Goal: Task Accomplishment & Management: Manage account settings

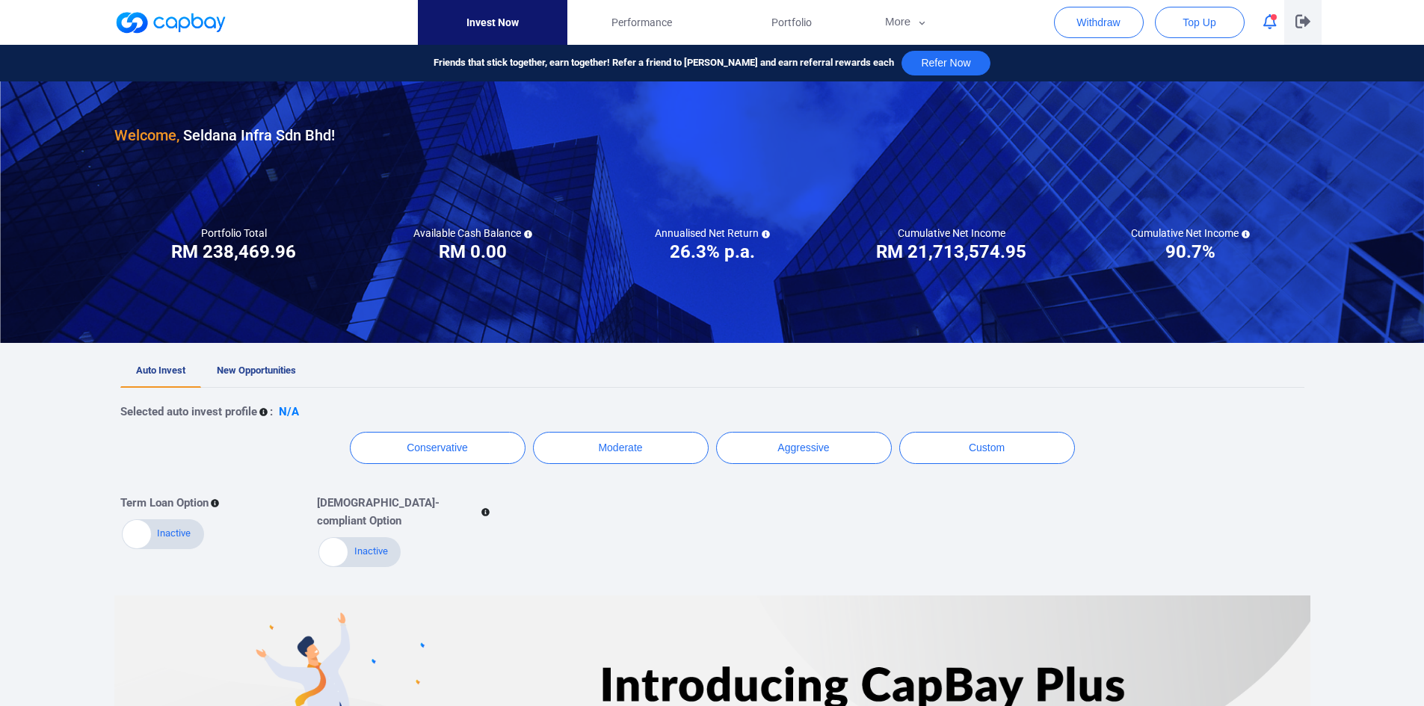
click at [1304, 18] on icon "button" at bounding box center [1302, 21] width 15 height 13
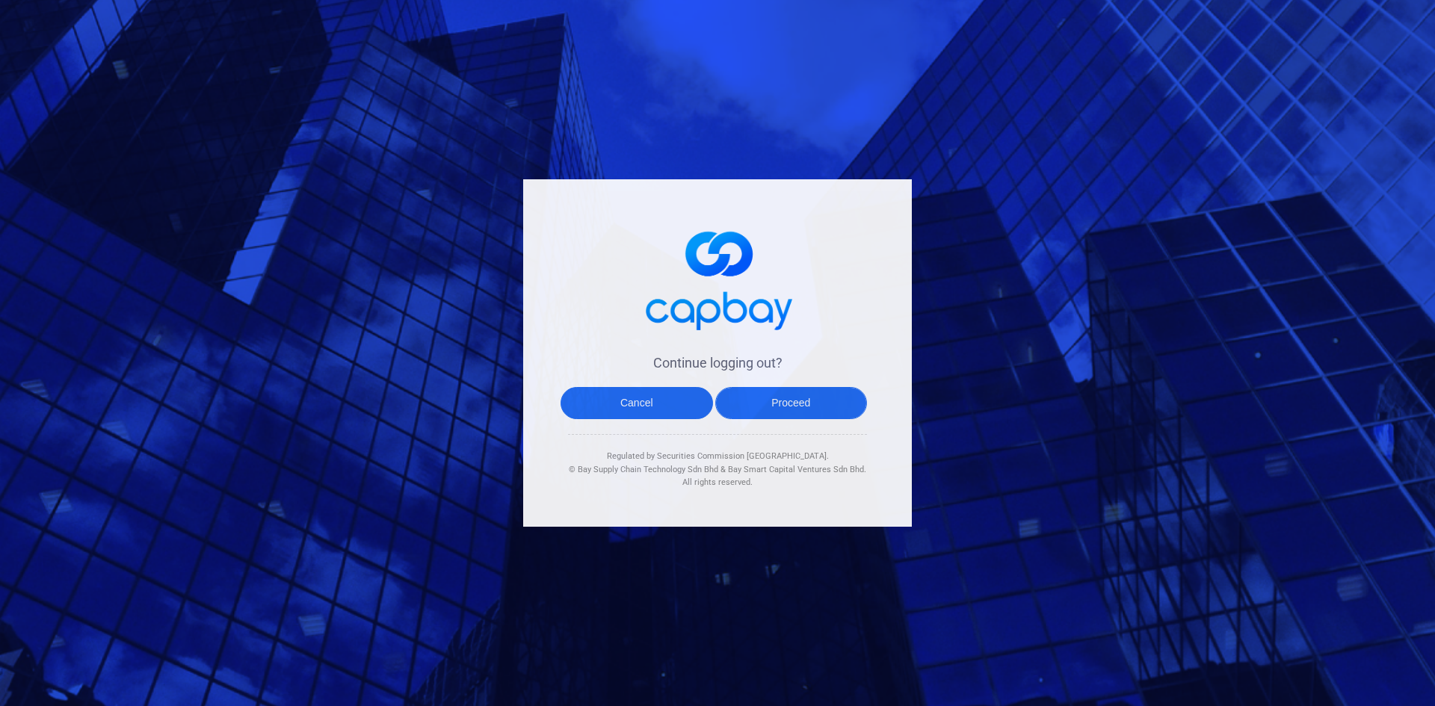
click at [818, 410] on button "Proceed" at bounding box center [791, 403] width 152 height 32
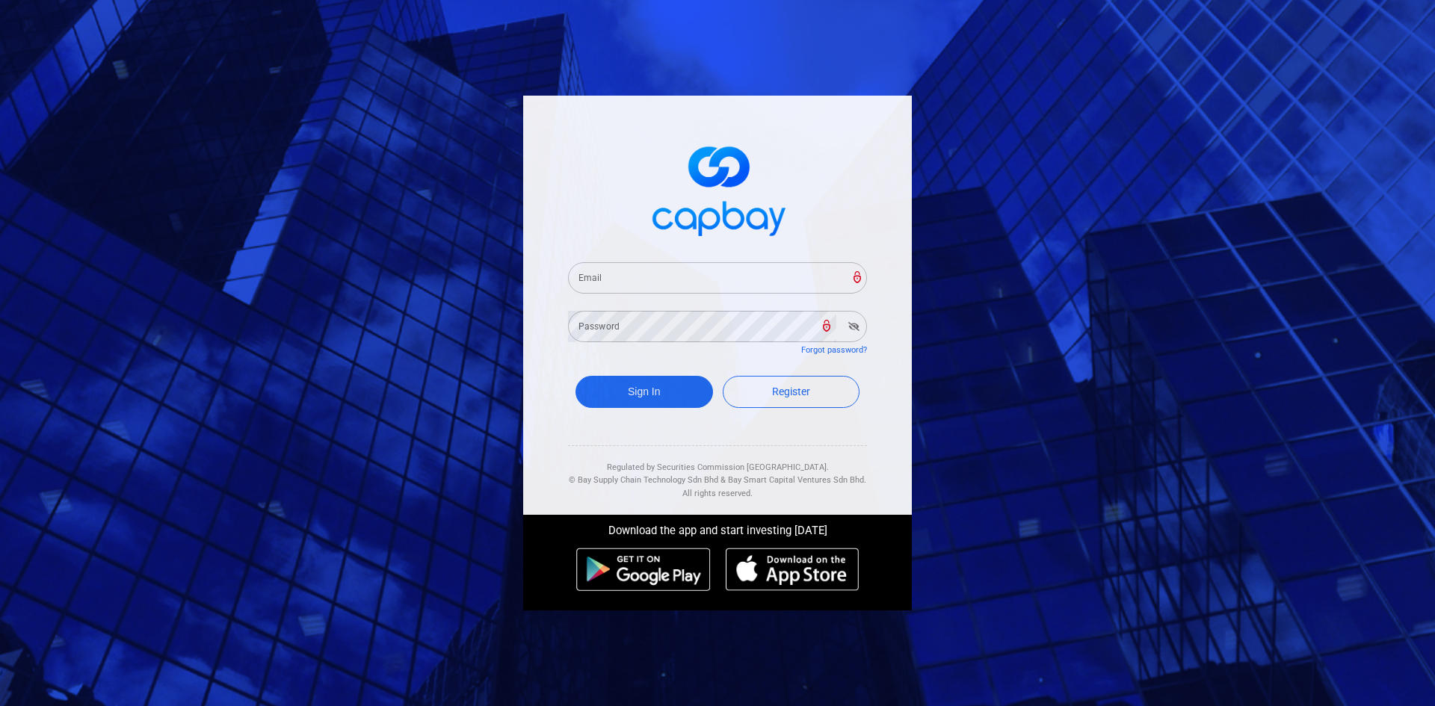
click at [613, 267] on input "Email" at bounding box center [717, 277] width 299 height 31
paste input "[EMAIL_ADDRESS][DOMAIN_NAME]"
type input "[EMAIL_ADDRESS][DOMAIN_NAME]"
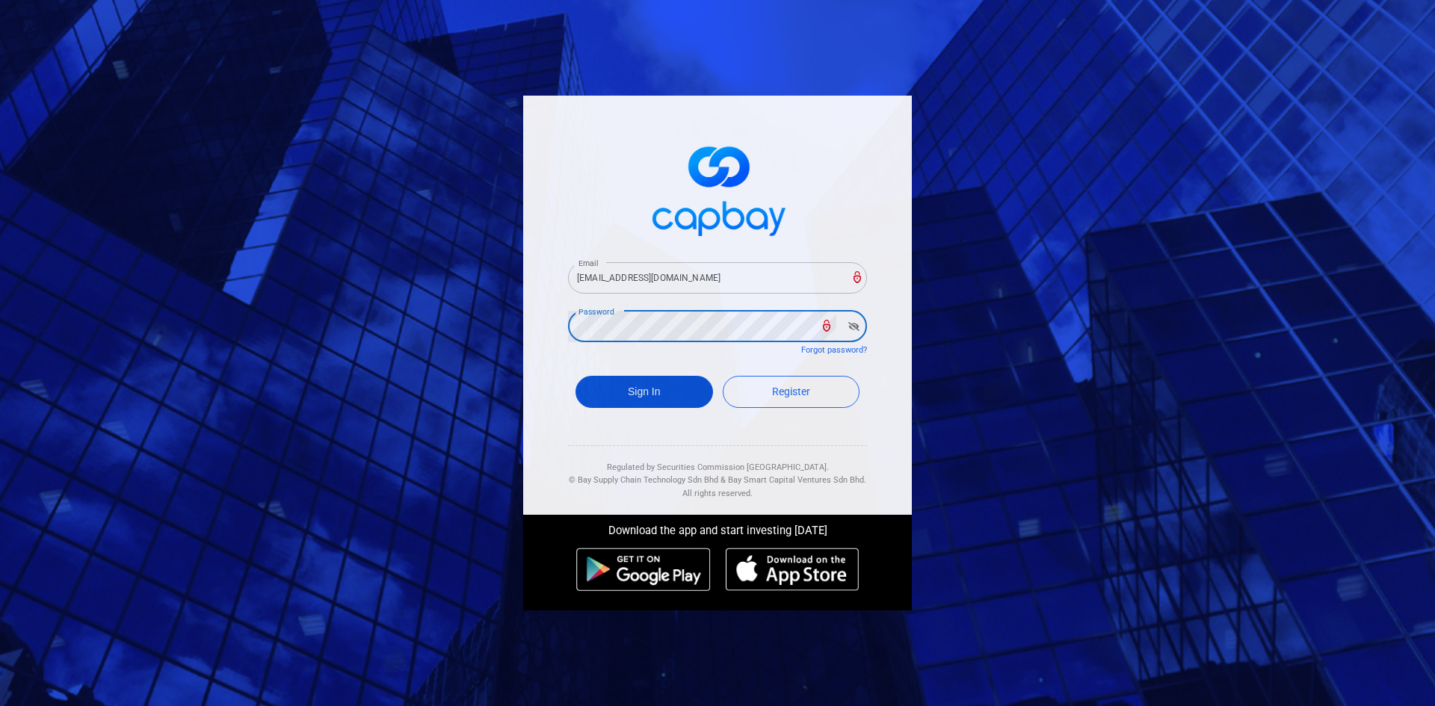
click at [643, 392] on button "Sign In" at bounding box center [644, 392] width 138 height 32
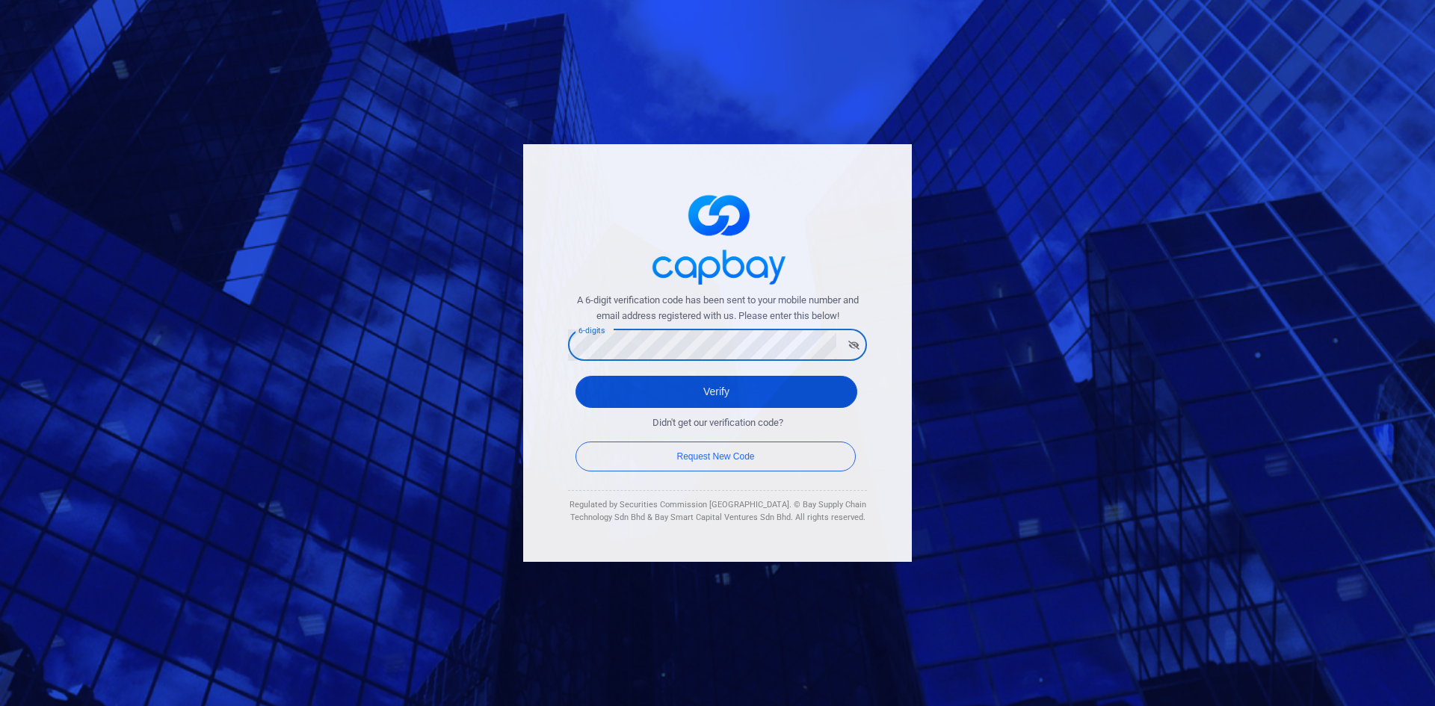
click at [634, 391] on button "Verify" at bounding box center [716, 392] width 282 height 32
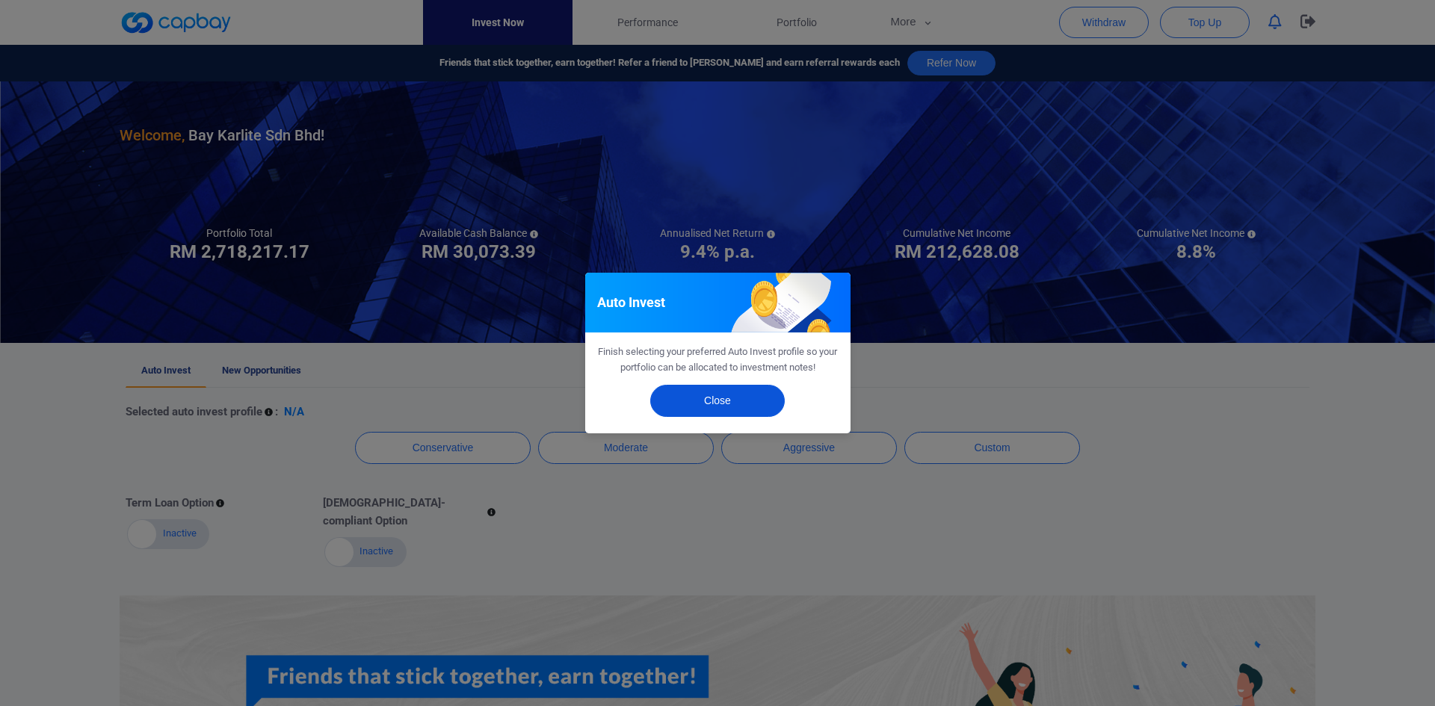
click at [711, 402] on button "Close" at bounding box center [717, 401] width 135 height 32
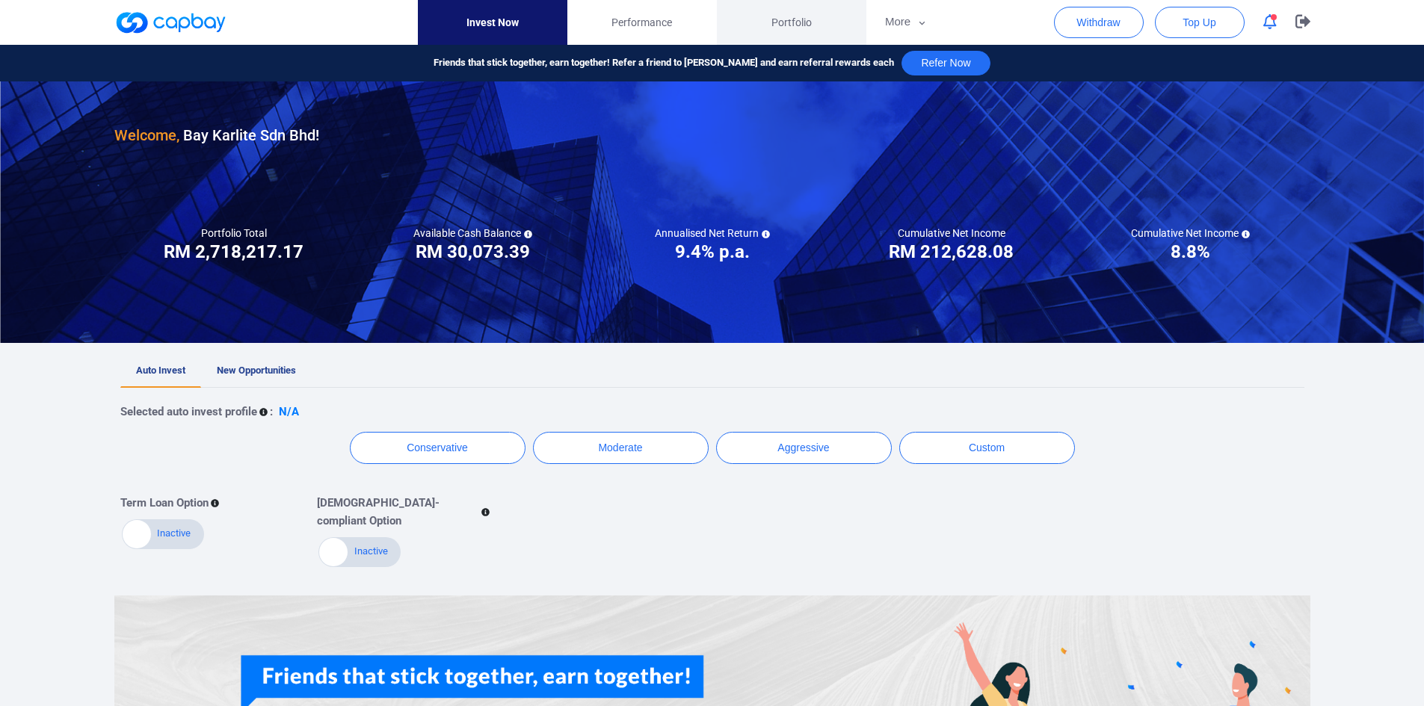
click at [790, 22] on span "Portfolio" at bounding box center [791, 22] width 40 height 16
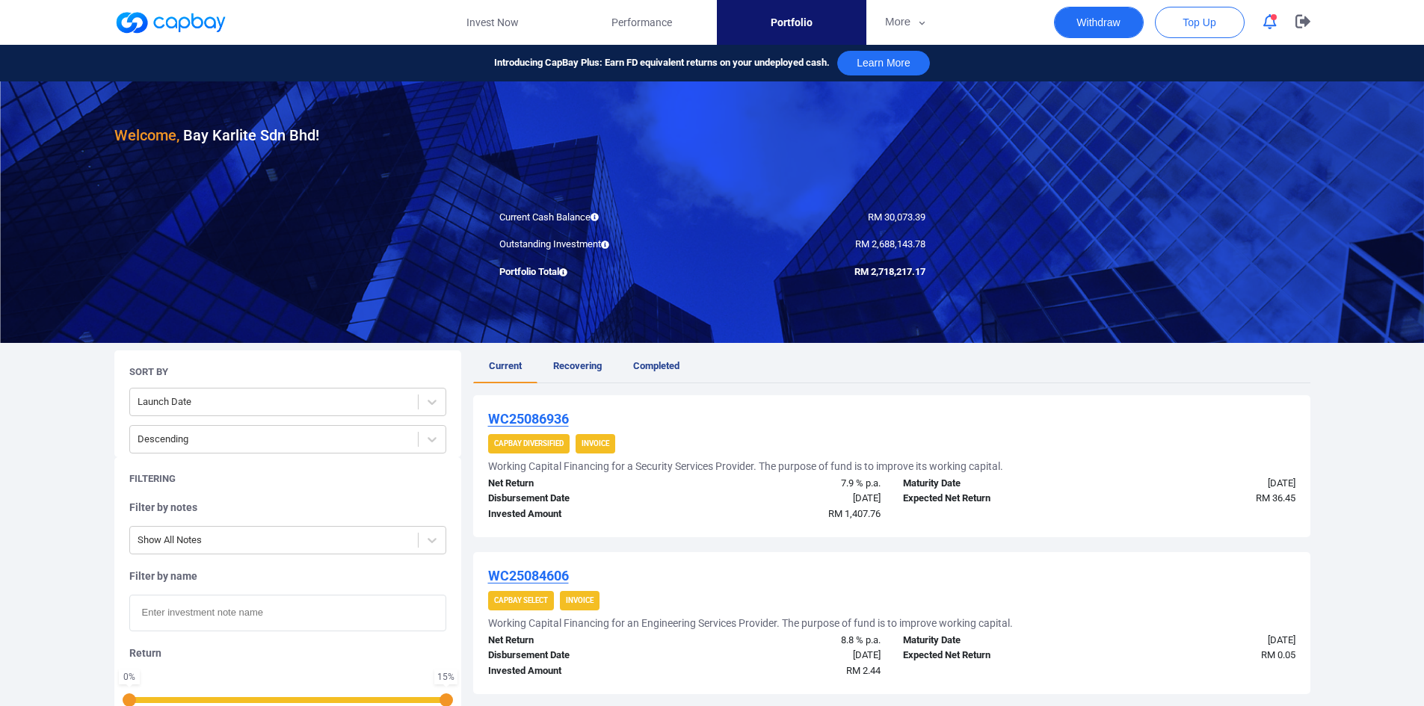
click at [1098, 23] on button "Withdraw" at bounding box center [1099, 22] width 90 height 31
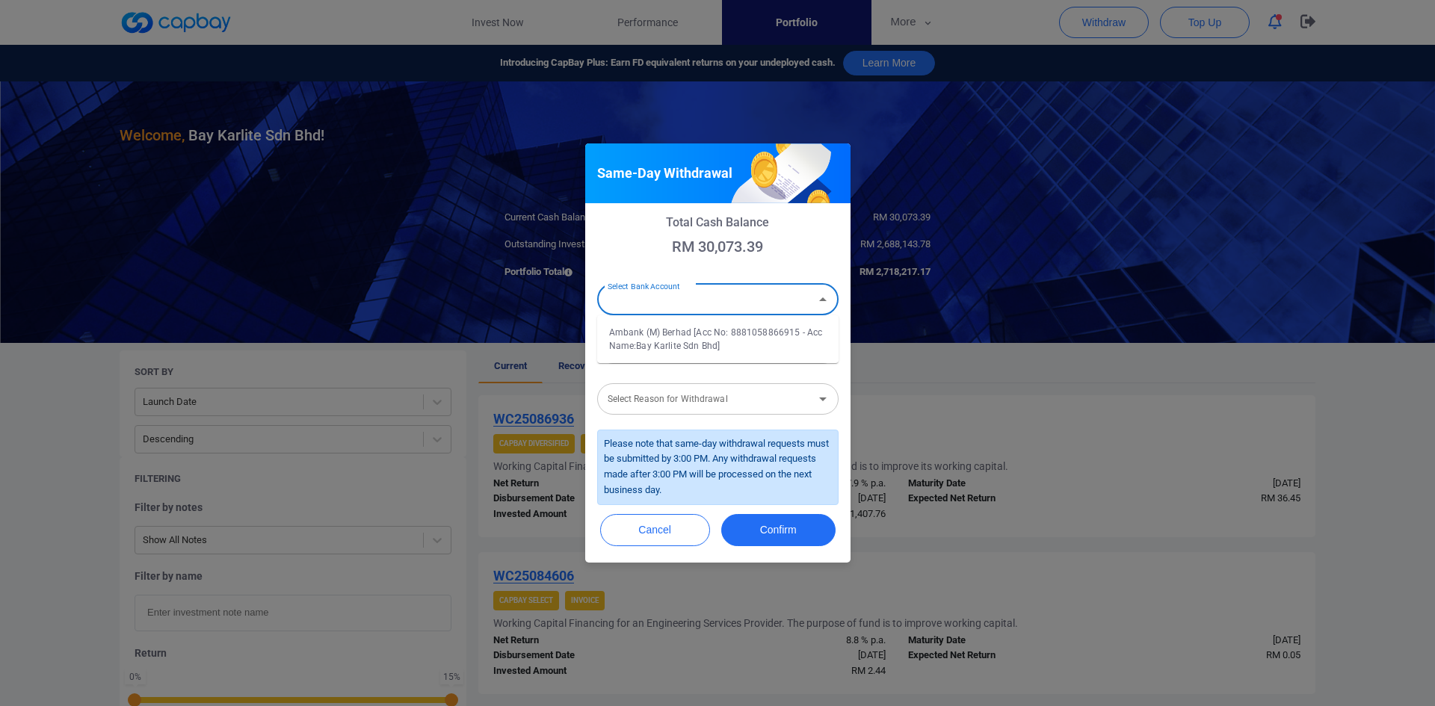
click at [705, 301] on div "Select Bank Account Select Bank Account" at bounding box center [717, 299] width 241 height 34
click at [671, 342] on li "Ambank (M) Berhad [Acc No: 8881058866915 - Acc Name:Bay Karlite Sdn Bhd]" at bounding box center [717, 339] width 241 height 36
type input "Ambank (M) Berhad [Acc No: 8881058866915 - Acc Name:Bay Karlite Sdn Bhd]"
click at [661, 353] on input "Amount (RM)" at bounding box center [717, 348] width 241 height 31
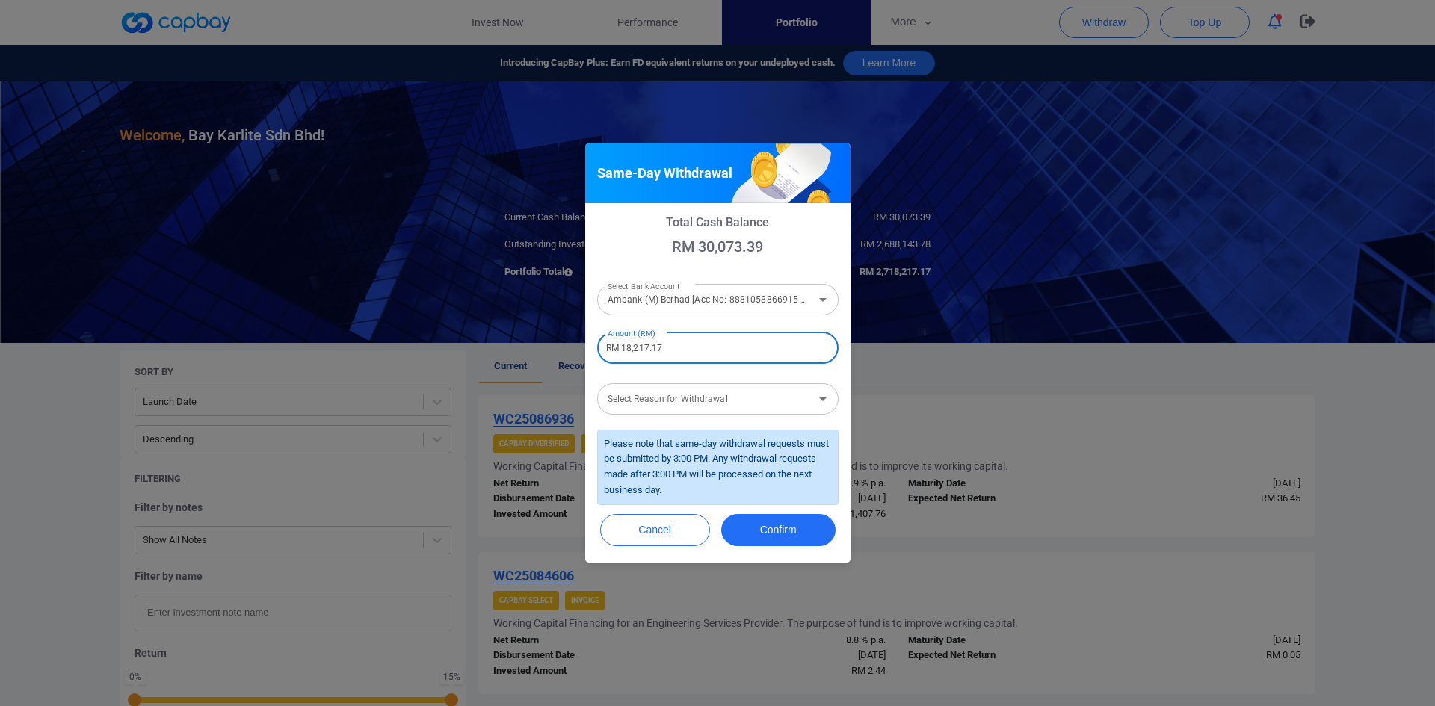
type input "RM 18,217.17"
click at [744, 396] on input "Select Reason for Withdrawal" at bounding box center [706, 399] width 208 height 28
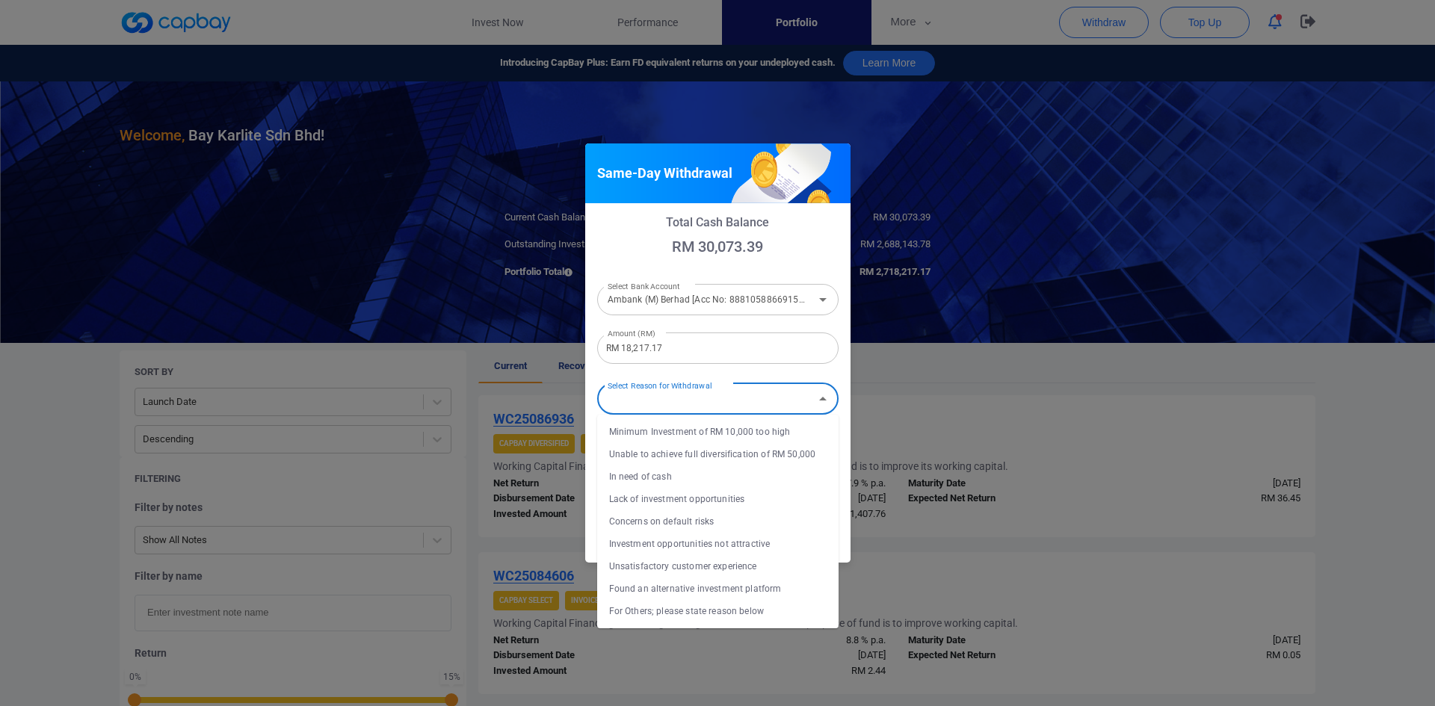
click at [629, 472] on li "In need of cash" at bounding box center [717, 477] width 241 height 22
type input "In need of cash"
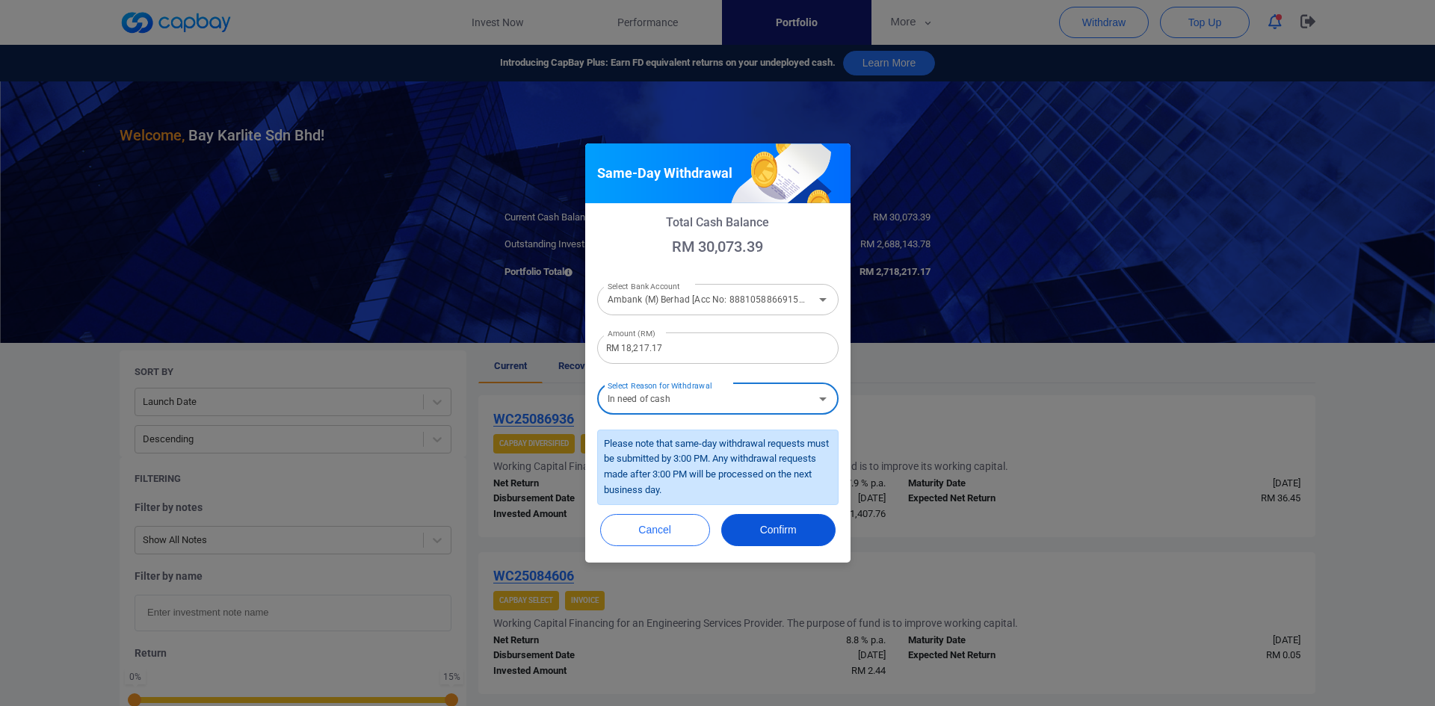
click at [776, 526] on button "Confirm" at bounding box center [778, 530] width 114 height 32
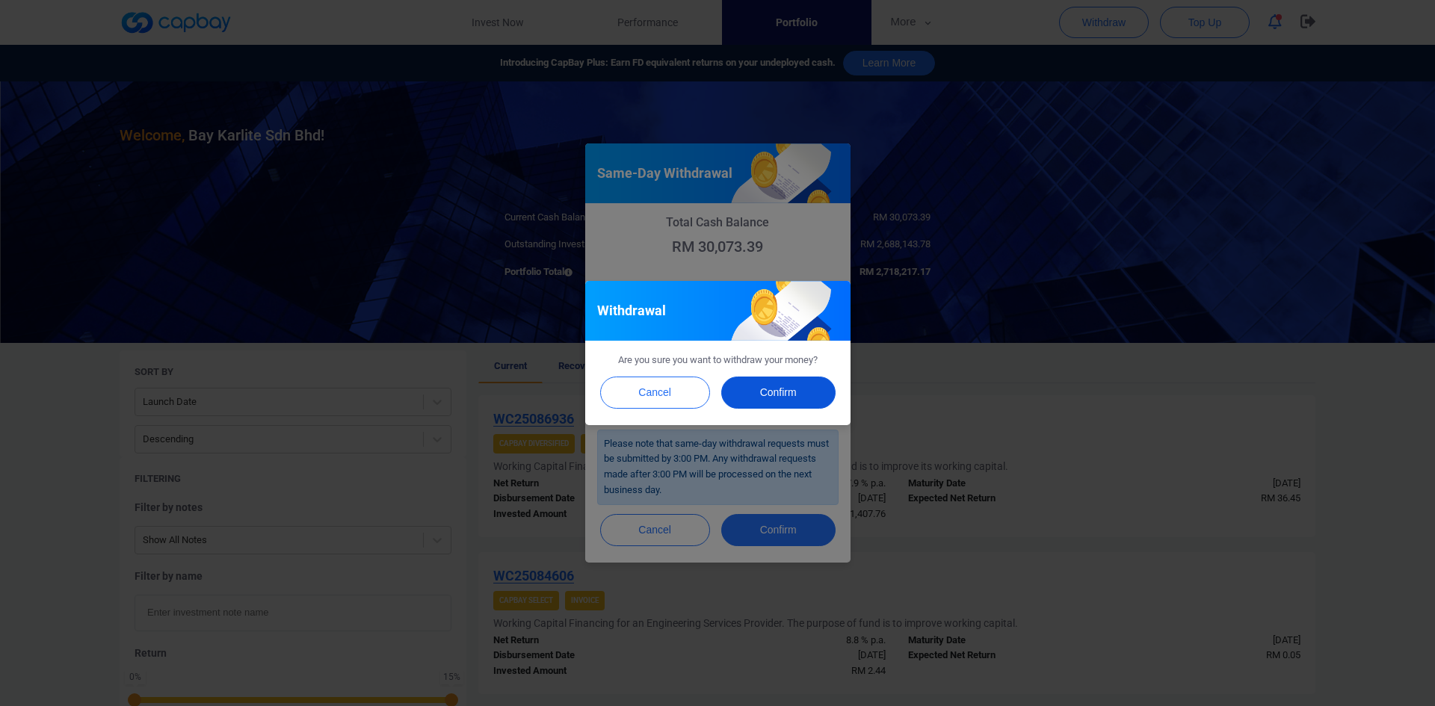
click at [791, 397] on button "Confirm" at bounding box center [778, 393] width 114 height 32
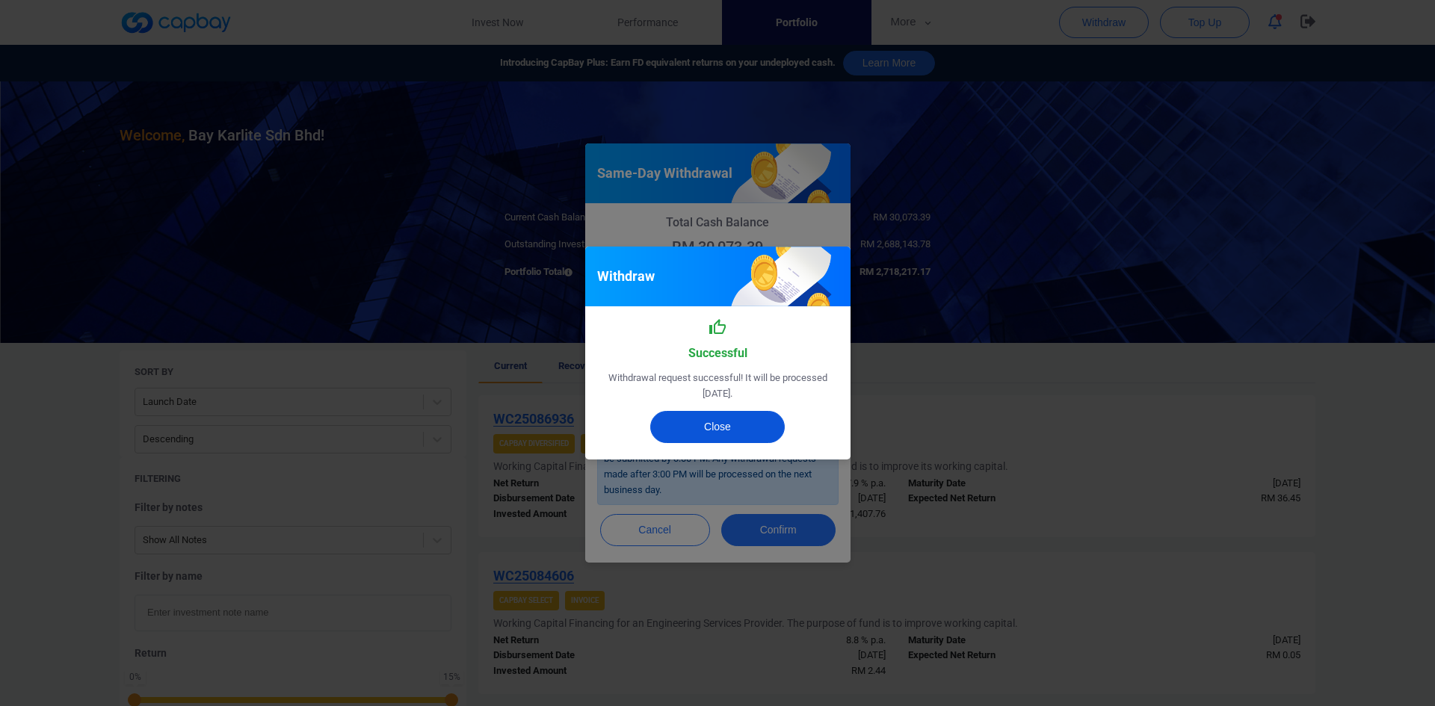
click at [754, 421] on button "Close" at bounding box center [717, 427] width 135 height 32
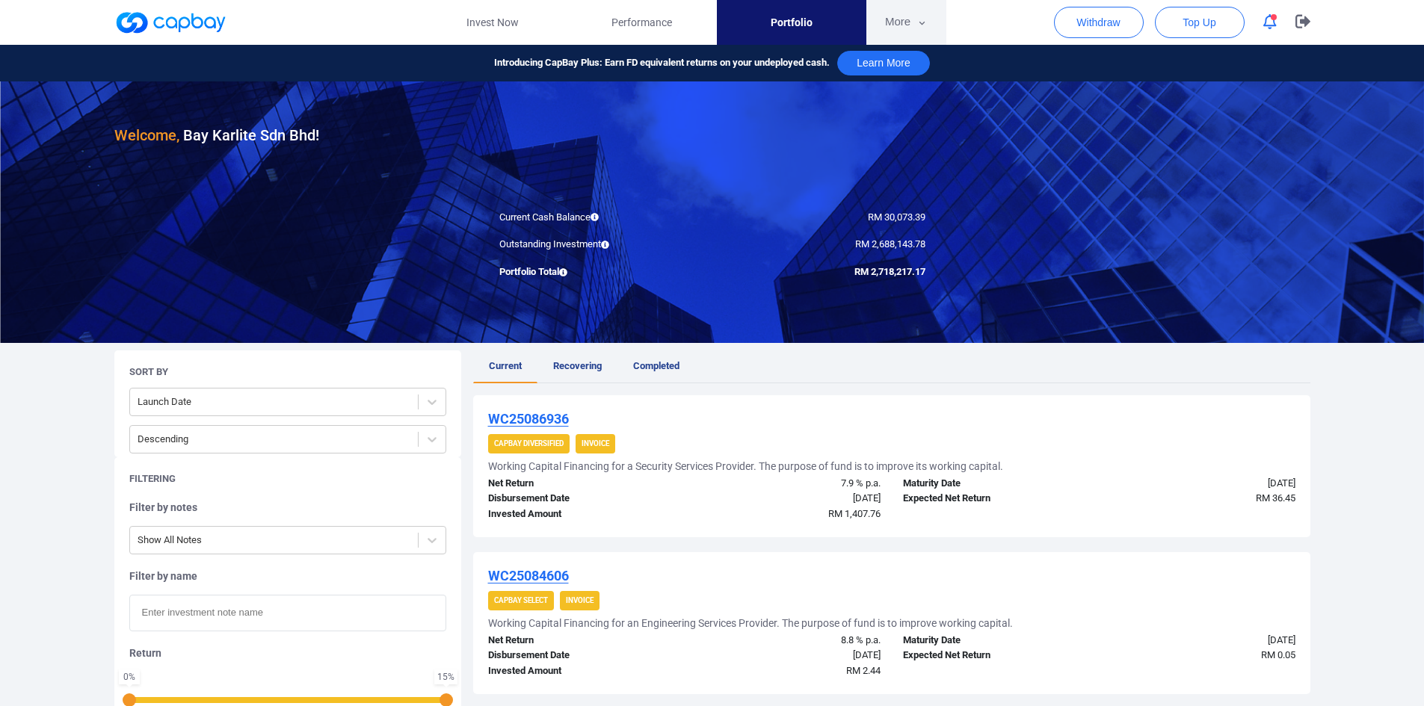
click at [912, 12] on button "More" at bounding box center [906, 22] width 80 height 45
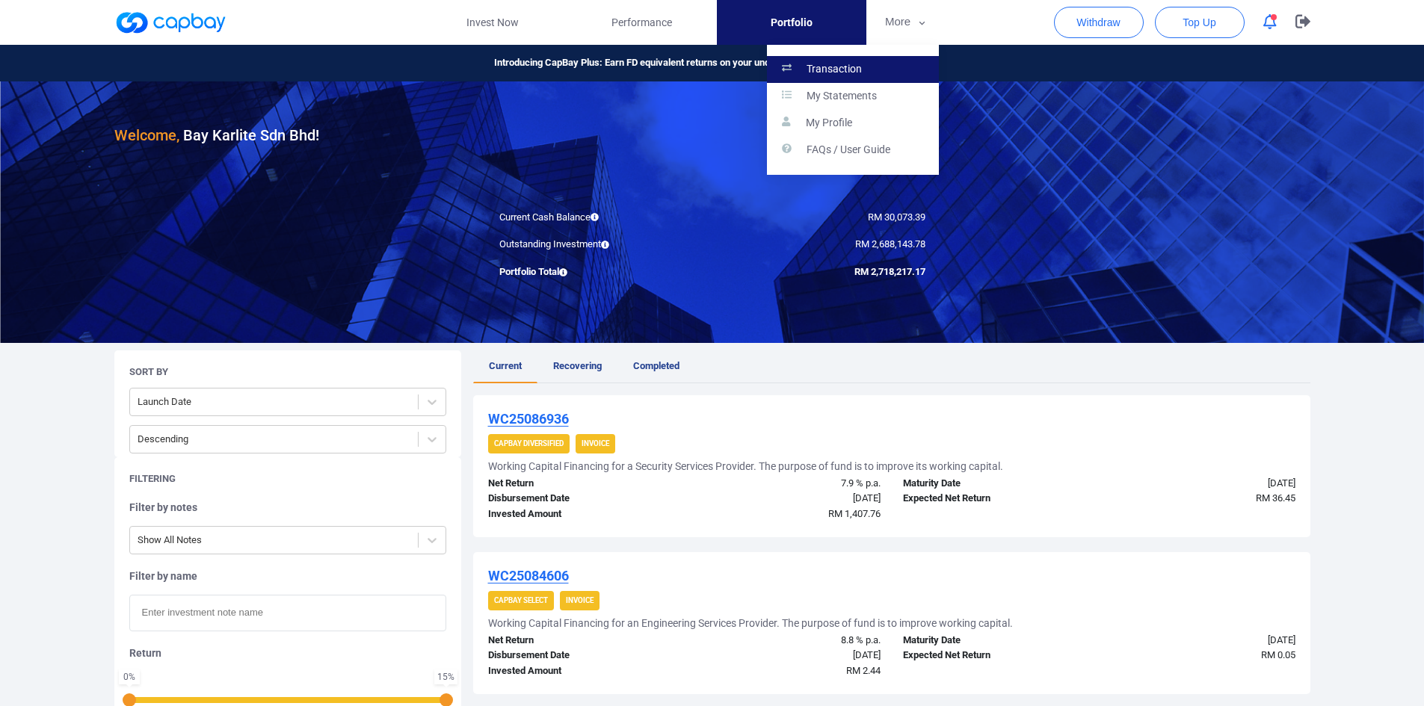
click at [870, 70] on link "Transaction" at bounding box center [853, 69] width 172 height 27
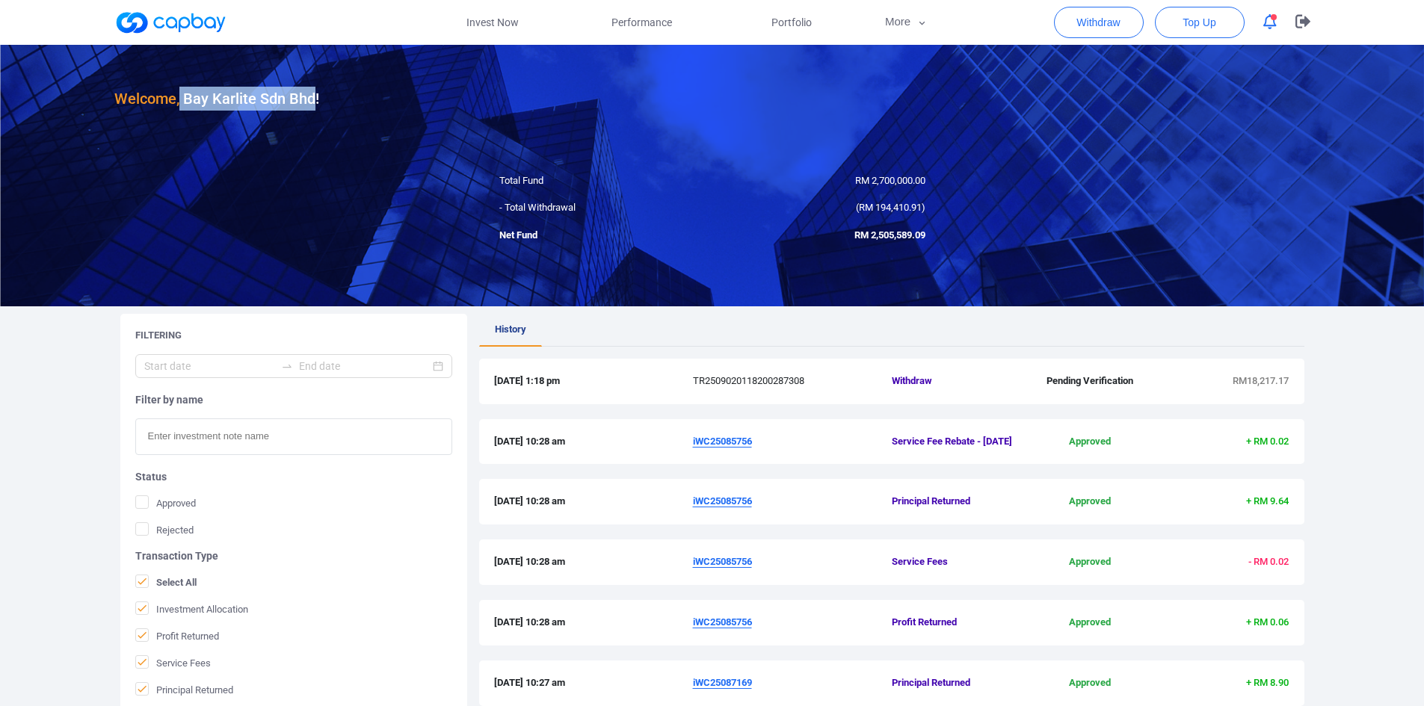
drag, startPoint x: 181, startPoint y: 98, endPoint x: 315, endPoint y: 93, distance: 133.9
click at [315, 93] on h3 "Welcome, Bay Karlite Sdn Bhd !" at bounding box center [216, 99] width 205 height 24
click at [389, 117] on div at bounding box center [712, 176] width 1424 height 262
click at [1307, 19] on icon "button" at bounding box center [1302, 21] width 15 height 14
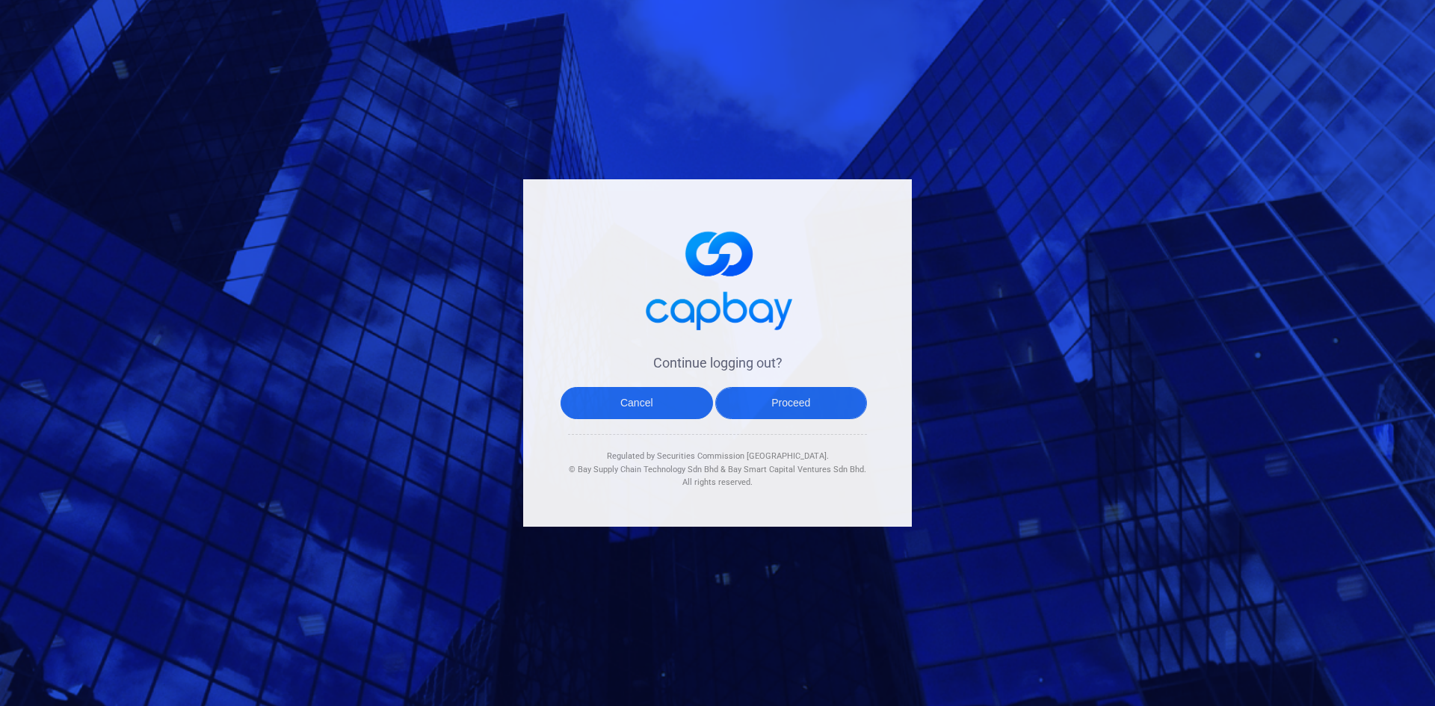
click at [776, 409] on button "Proceed" at bounding box center [791, 403] width 152 height 32
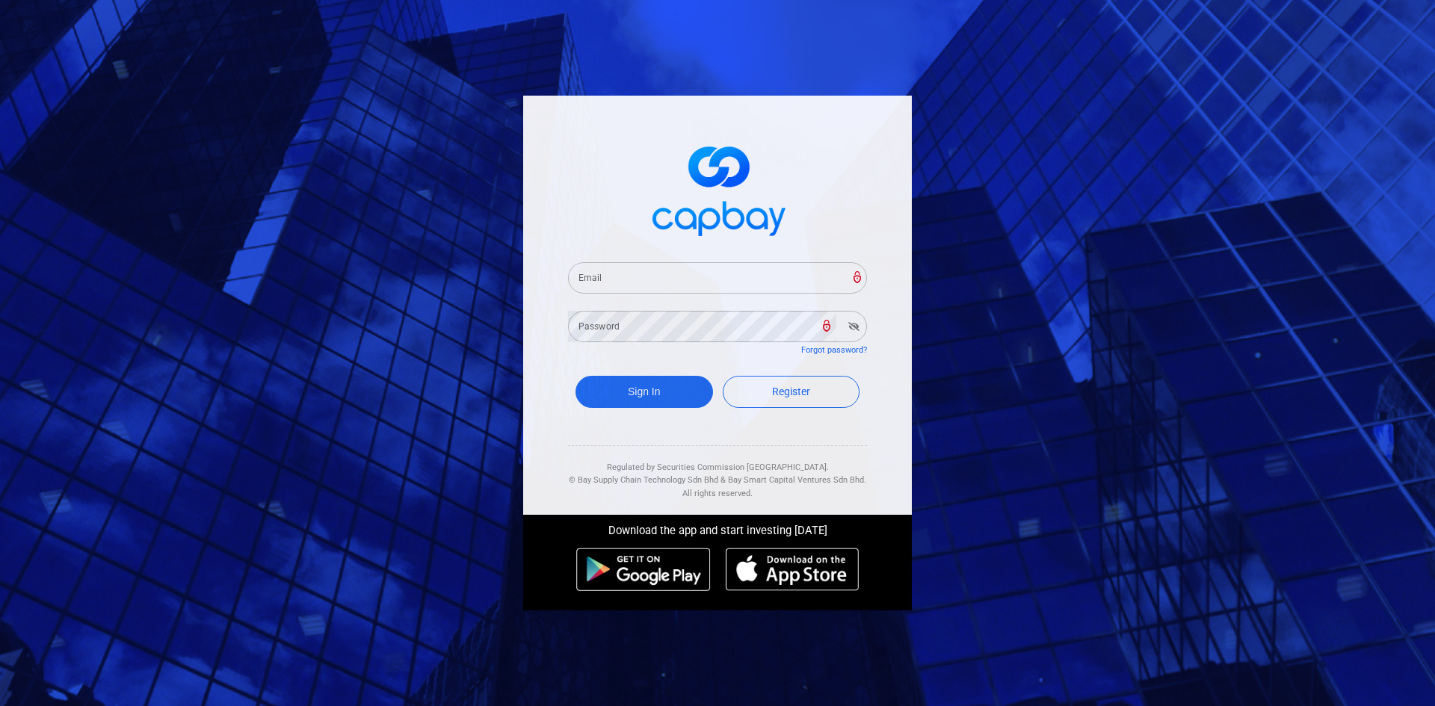
click at [657, 285] on input "Email" at bounding box center [717, 277] width 299 height 31
paste input "bpsbp2p@capbay.com"
type input "bpsbp2p@capbay.com"
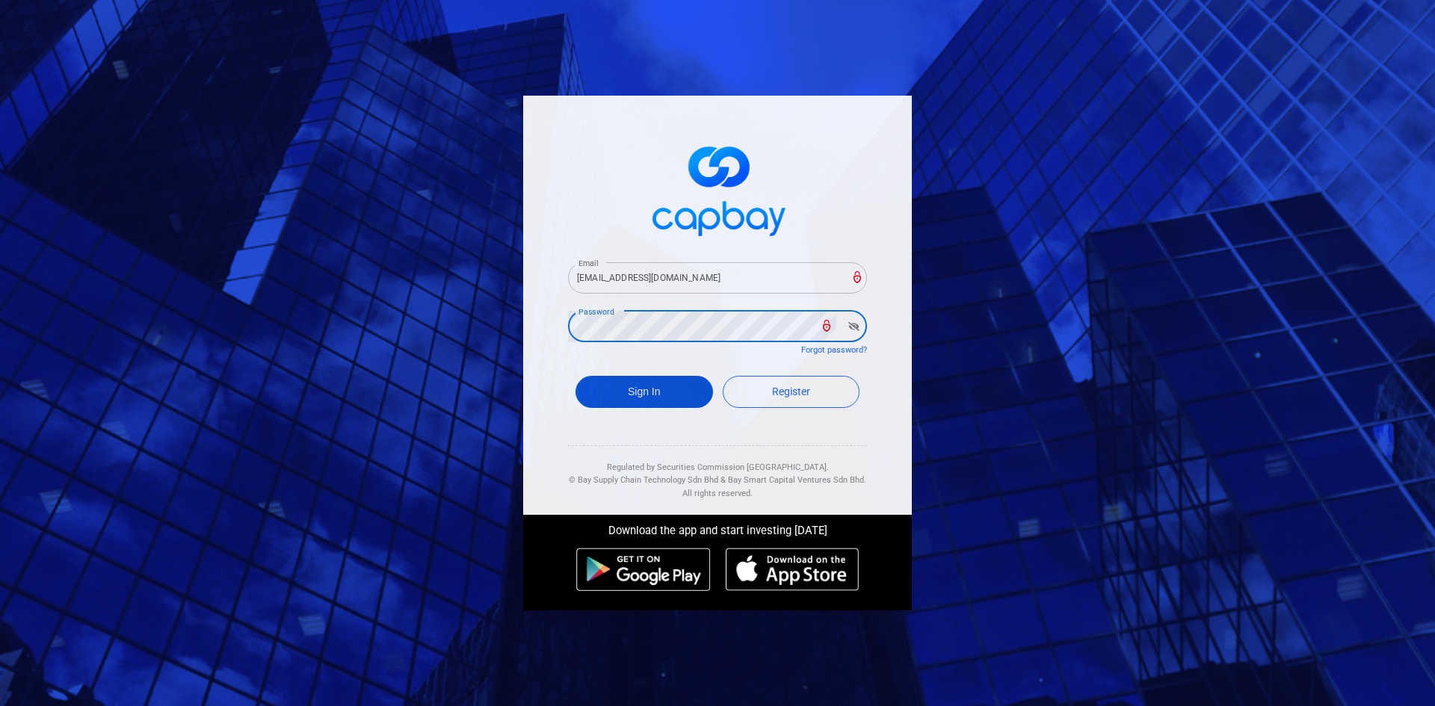
click at [655, 395] on button "Sign In" at bounding box center [644, 392] width 138 height 32
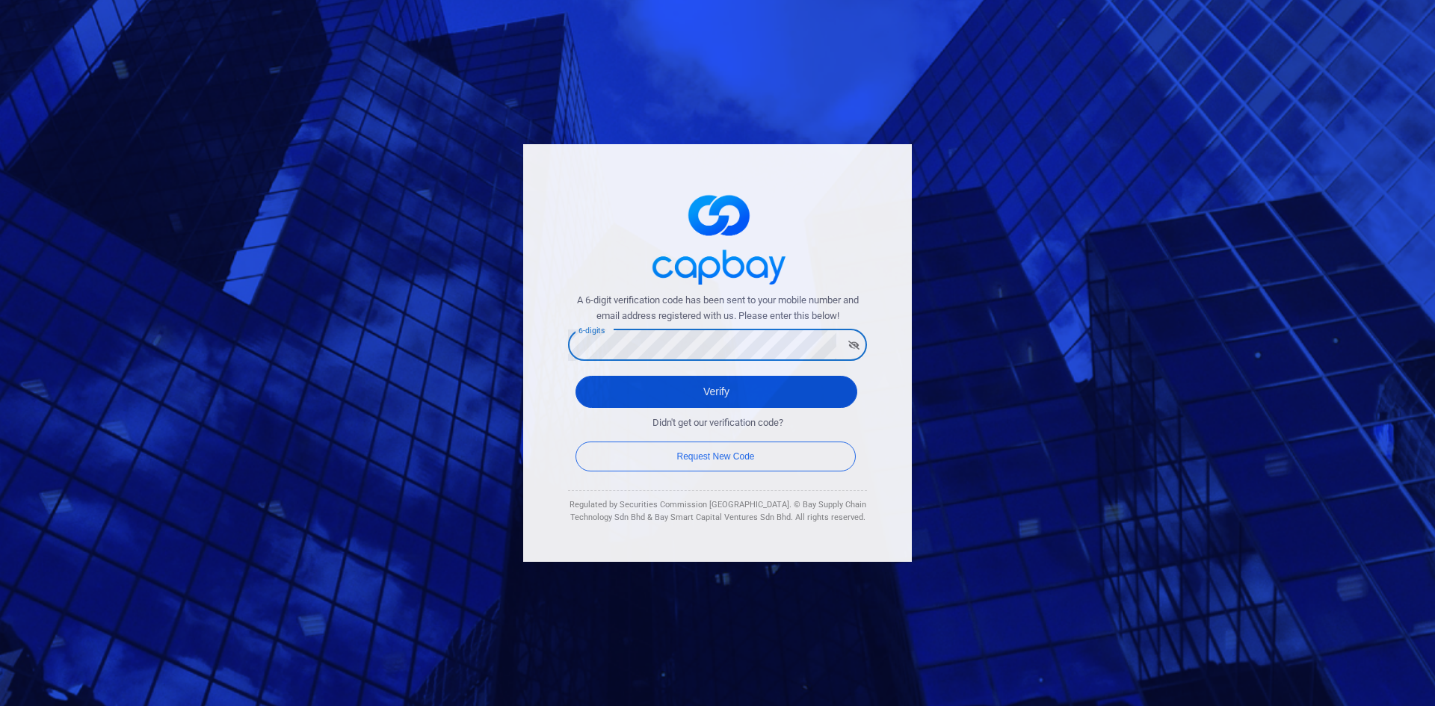
click at [594, 395] on button "Verify" at bounding box center [716, 392] width 282 height 32
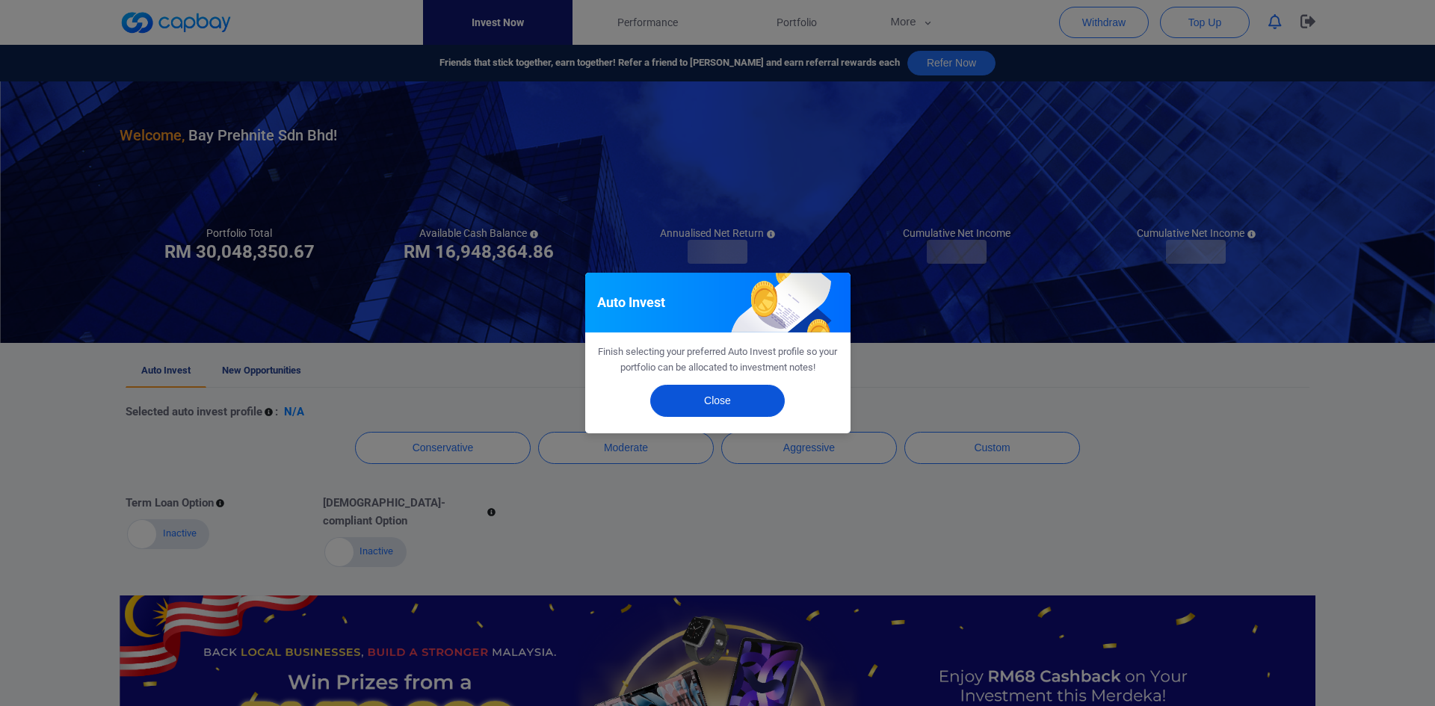
click at [691, 398] on button "Close" at bounding box center [717, 401] width 135 height 32
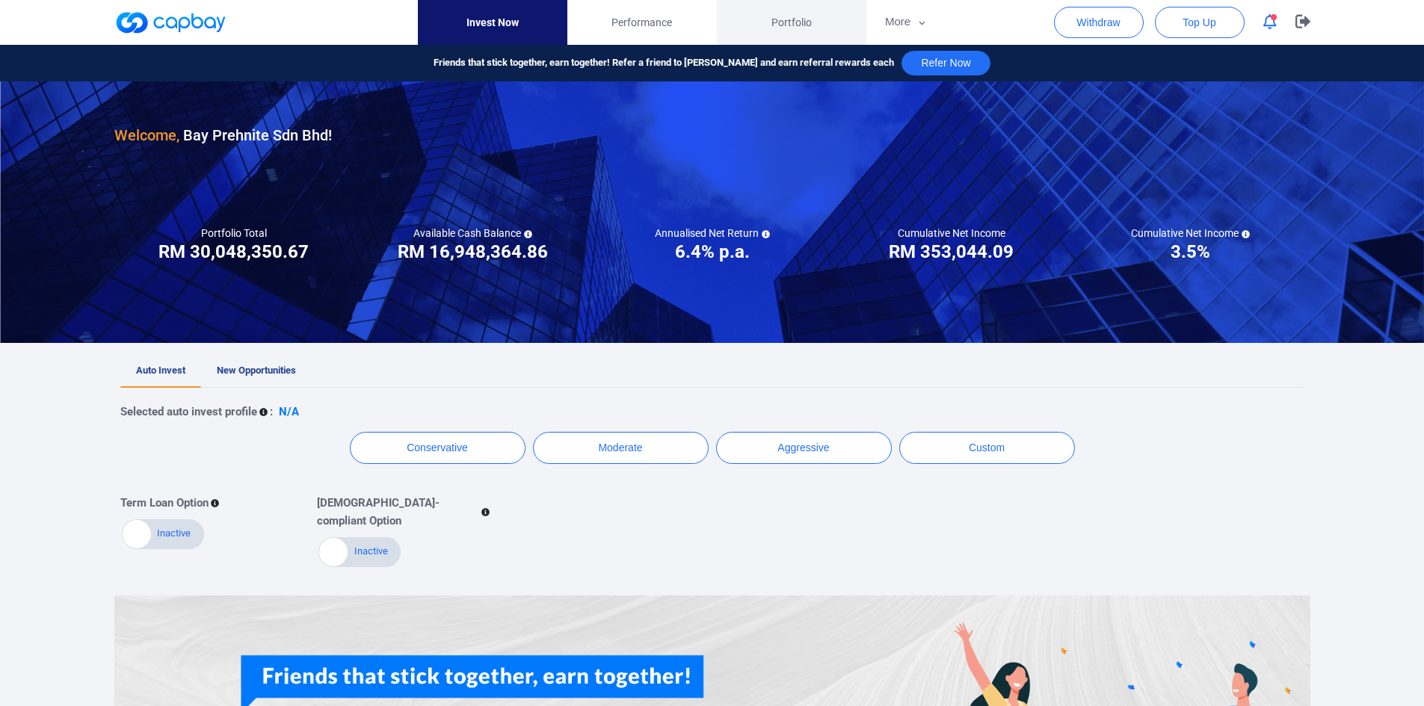
click at [790, 34] on link "Portfolio" at bounding box center [791, 22] width 149 height 45
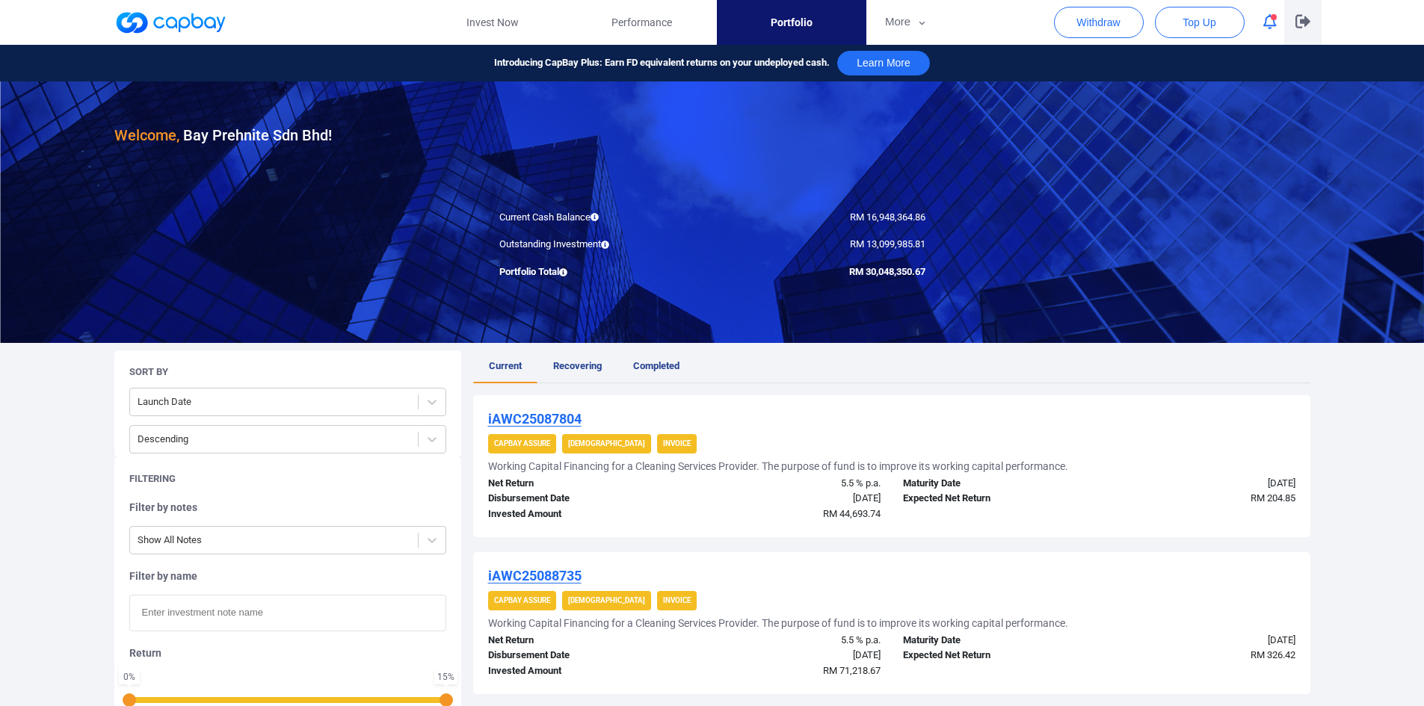
click at [1297, 21] on icon "button" at bounding box center [1302, 21] width 15 height 14
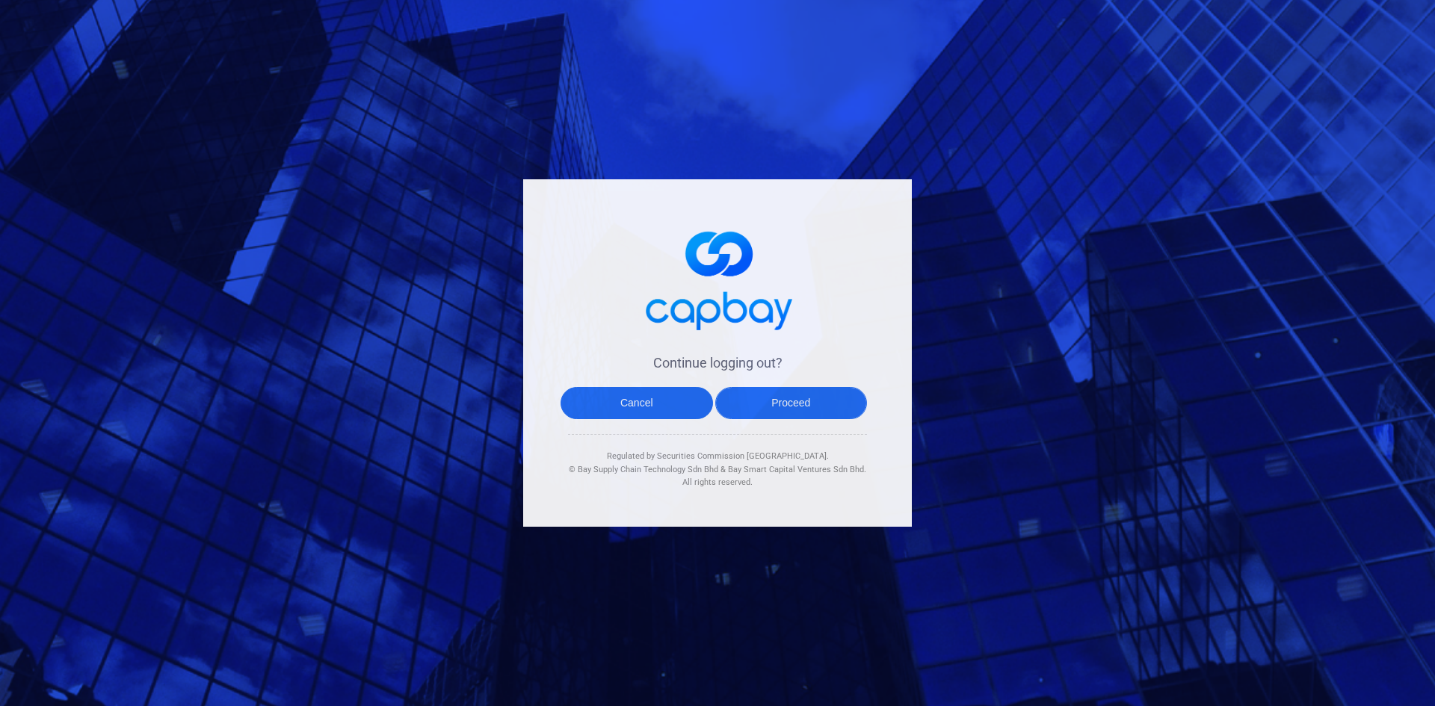
click at [810, 403] on button "Proceed" at bounding box center [791, 403] width 152 height 32
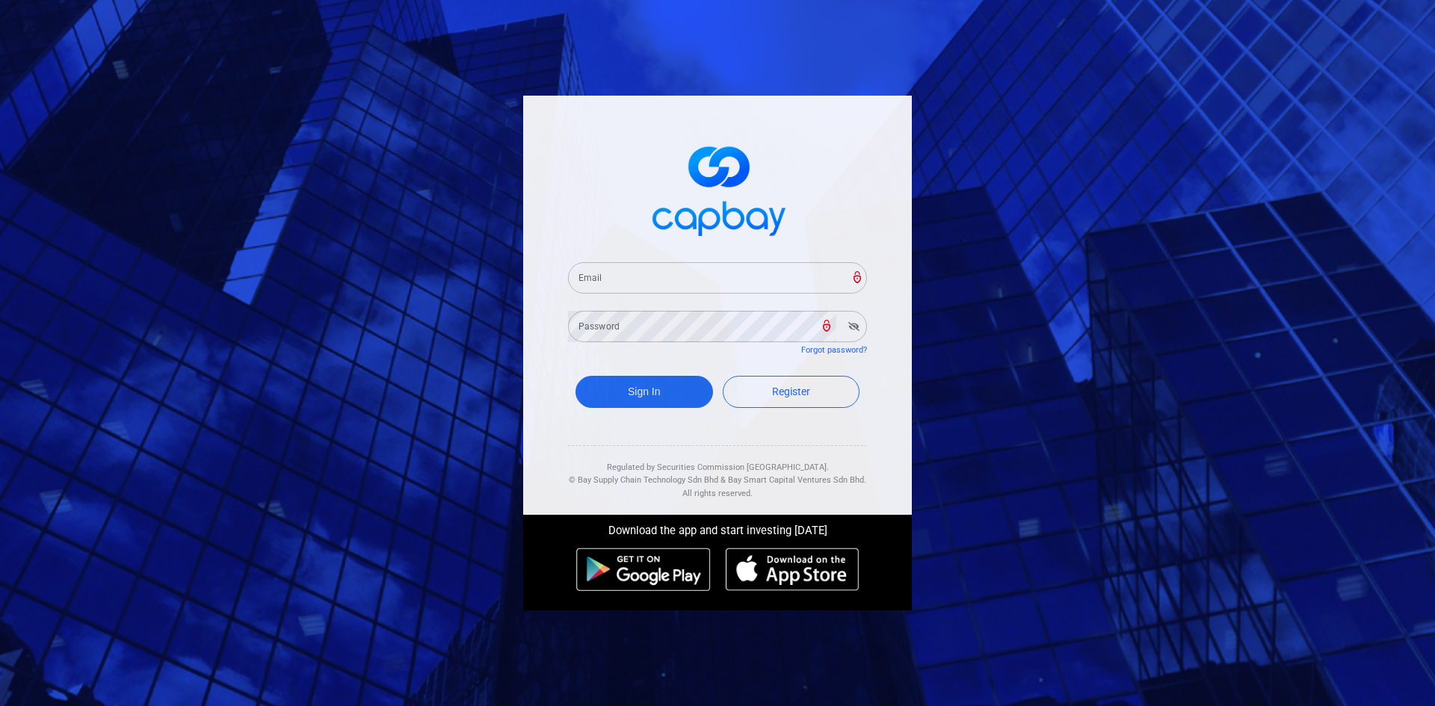
click at [602, 275] on input "Email" at bounding box center [717, 277] width 299 height 31
paste input "[EMAIL_ADDRESS][DOMAIN_NAME]"
type input "[EMAIL_ADDRESS][DOMAIN_NAME]"
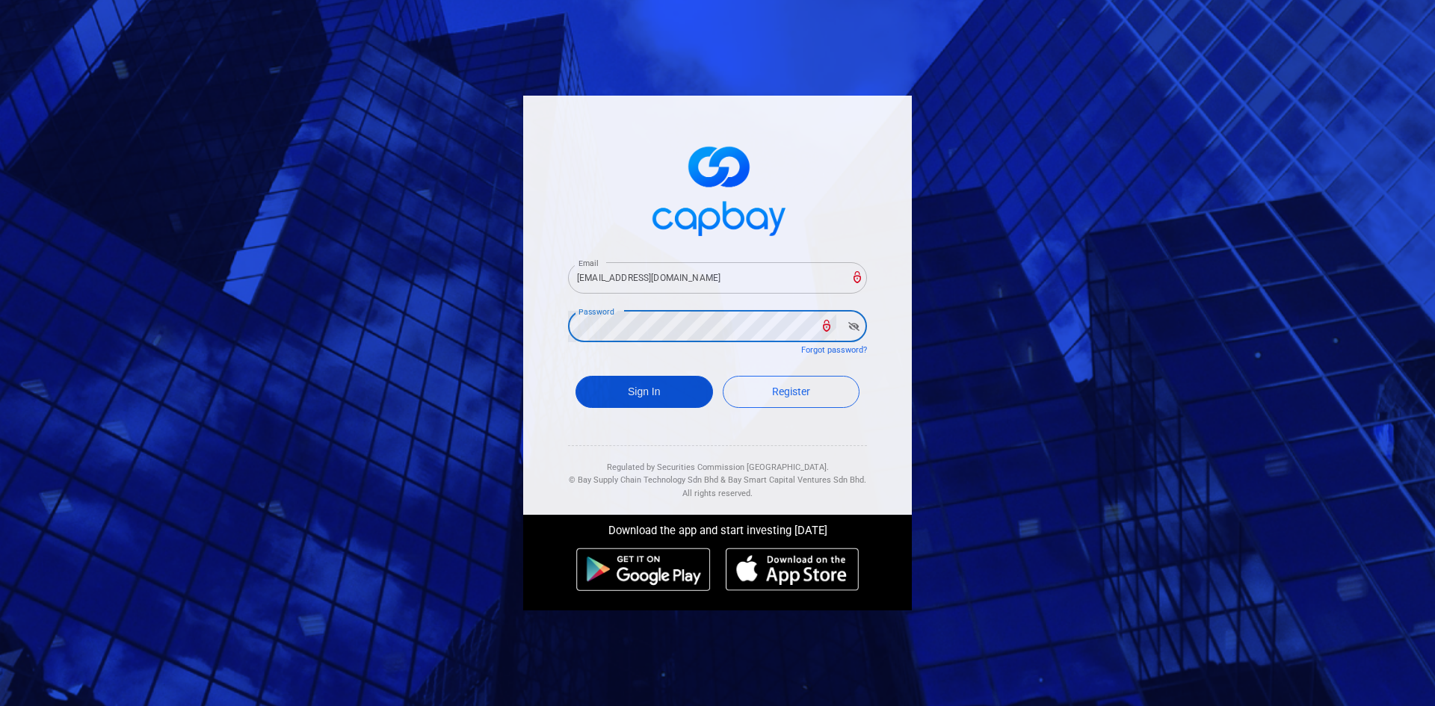
click at [608, 398] on button "Sign In" at bounding box center [644, 392] width 138 height 32
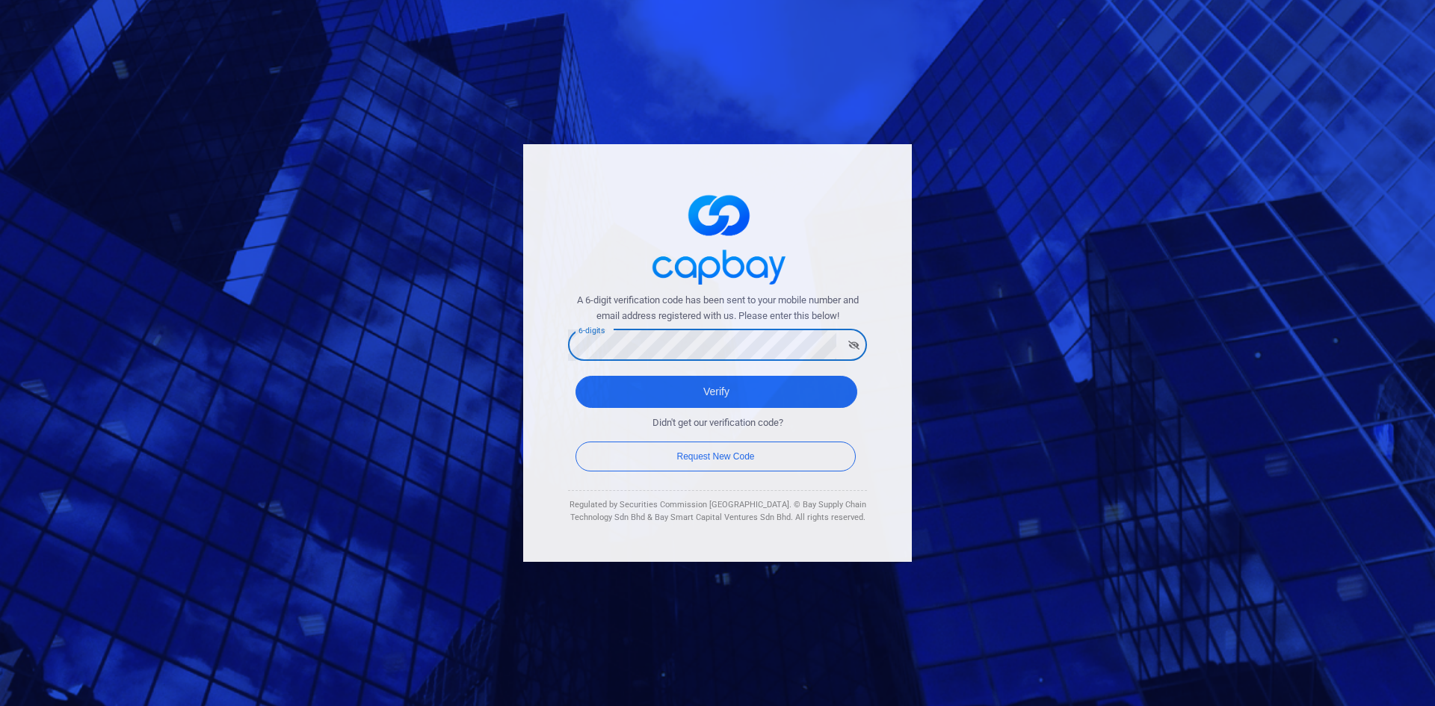
click at [605, 344] on div "6-digits 6-digits" at bounding box center [717, 344] width 299 height 34
click at [616, 388] on button "Verify" at bounding box center [716, 392] width 282 height 32
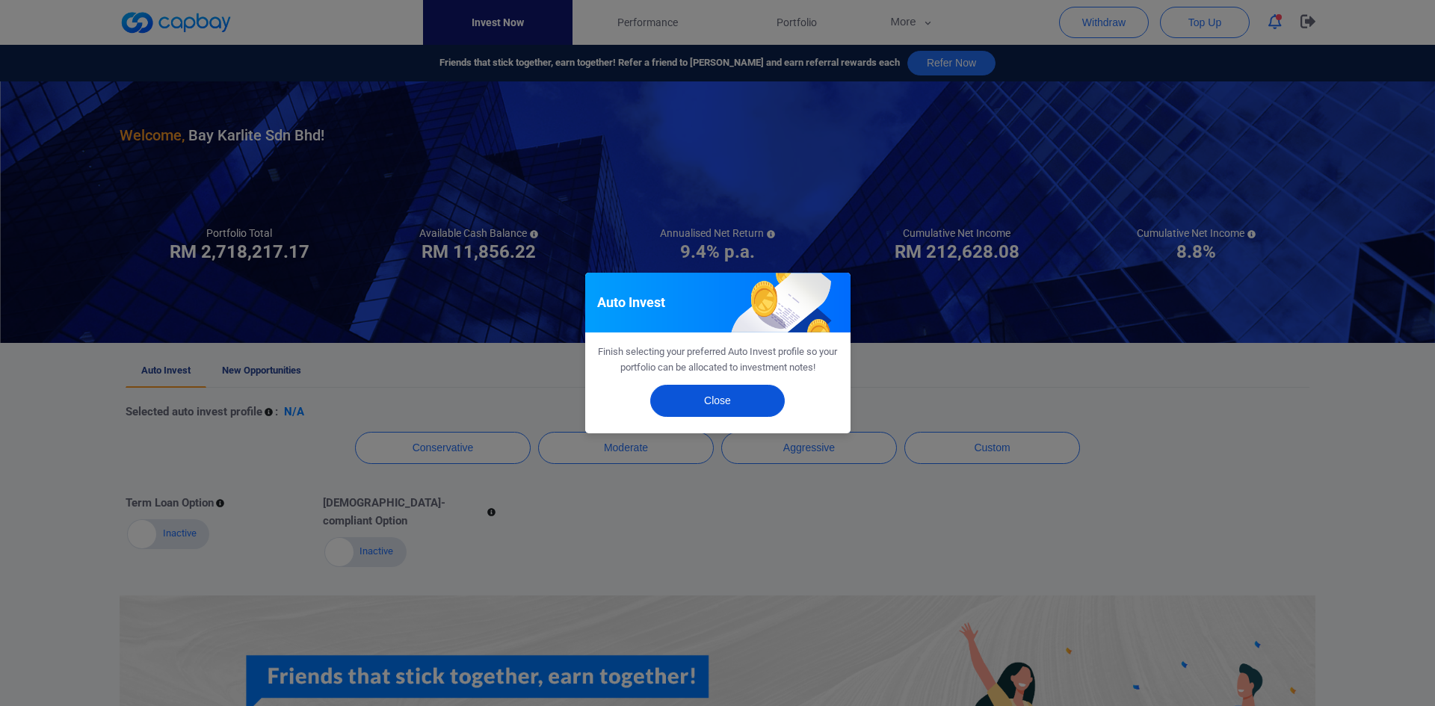
click at [703, 399] on button "Close" at bounding box center [717, 401] width 135 height 32
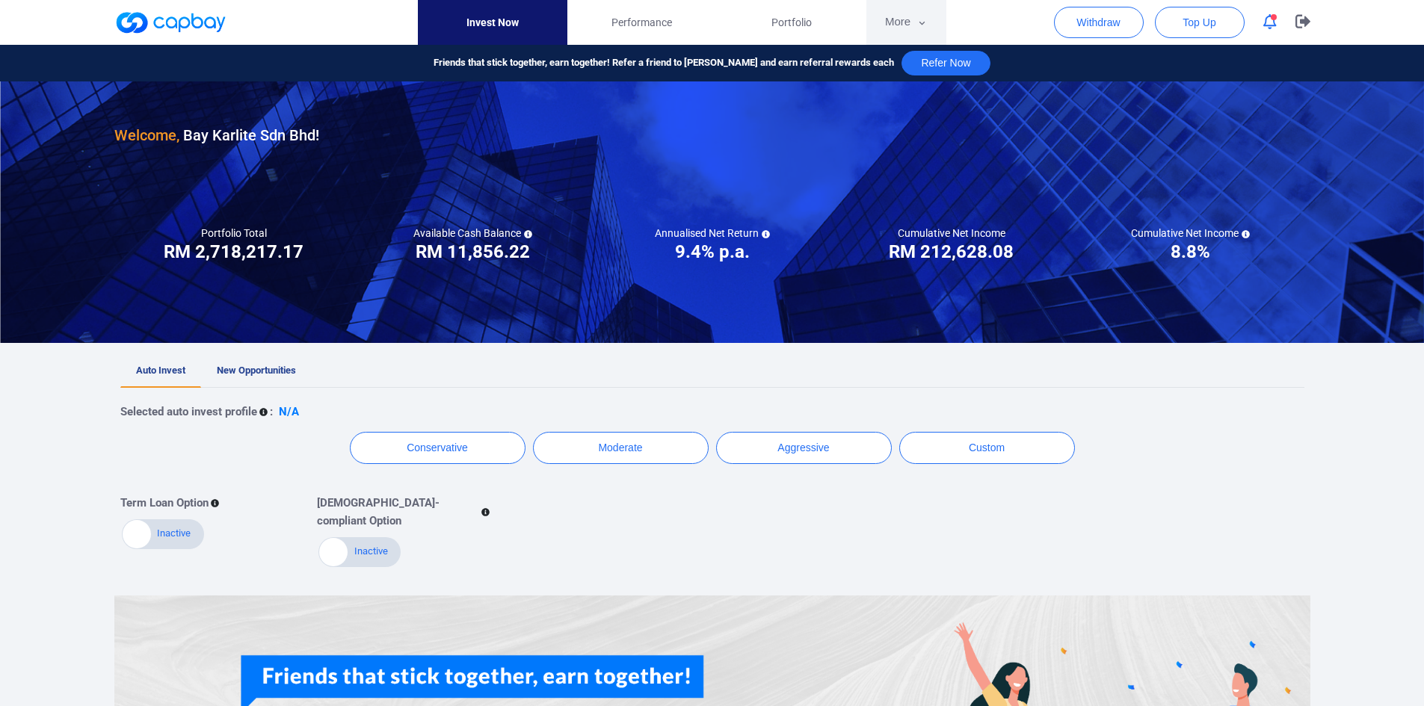
click at [895, 20] on button "More" at bounding box center [906, 22] width 80 height 45
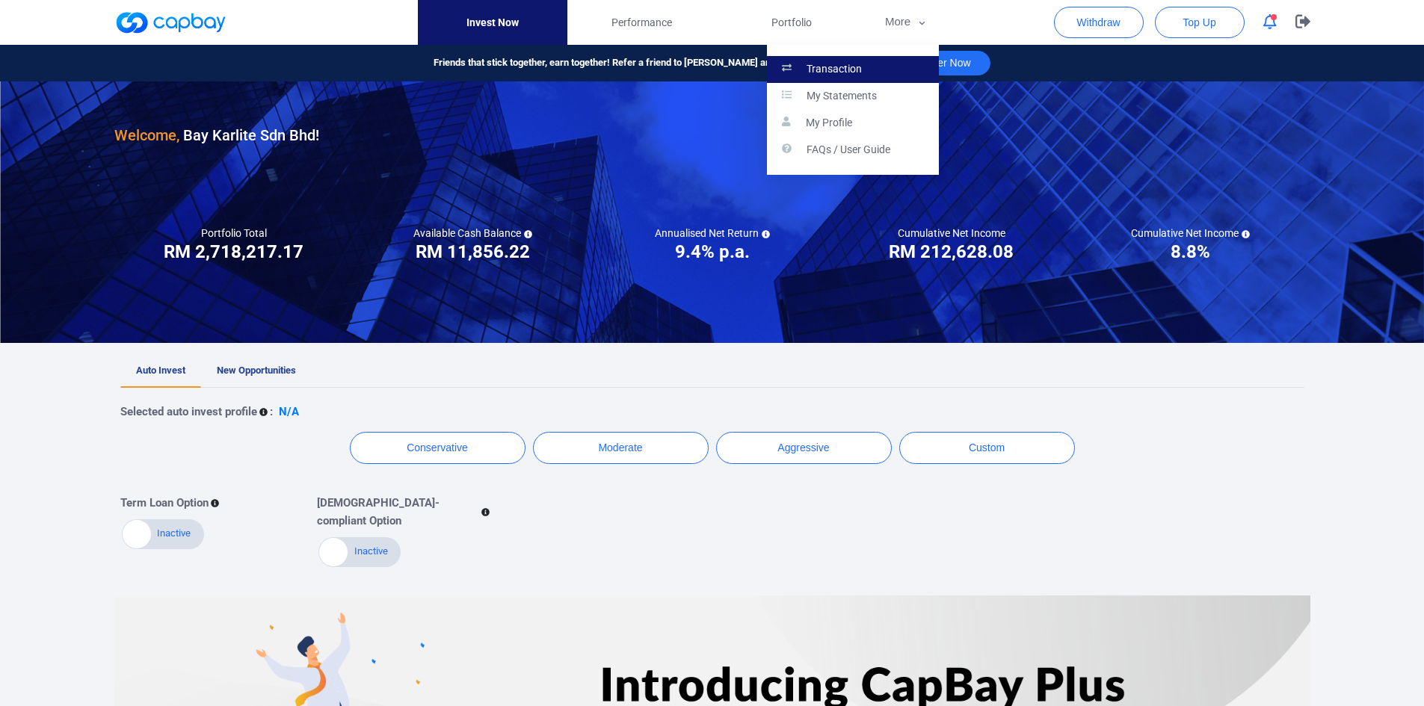
click at [842, 65] on p "Transaction" at bounding box center [833, 69] width 55 height 13
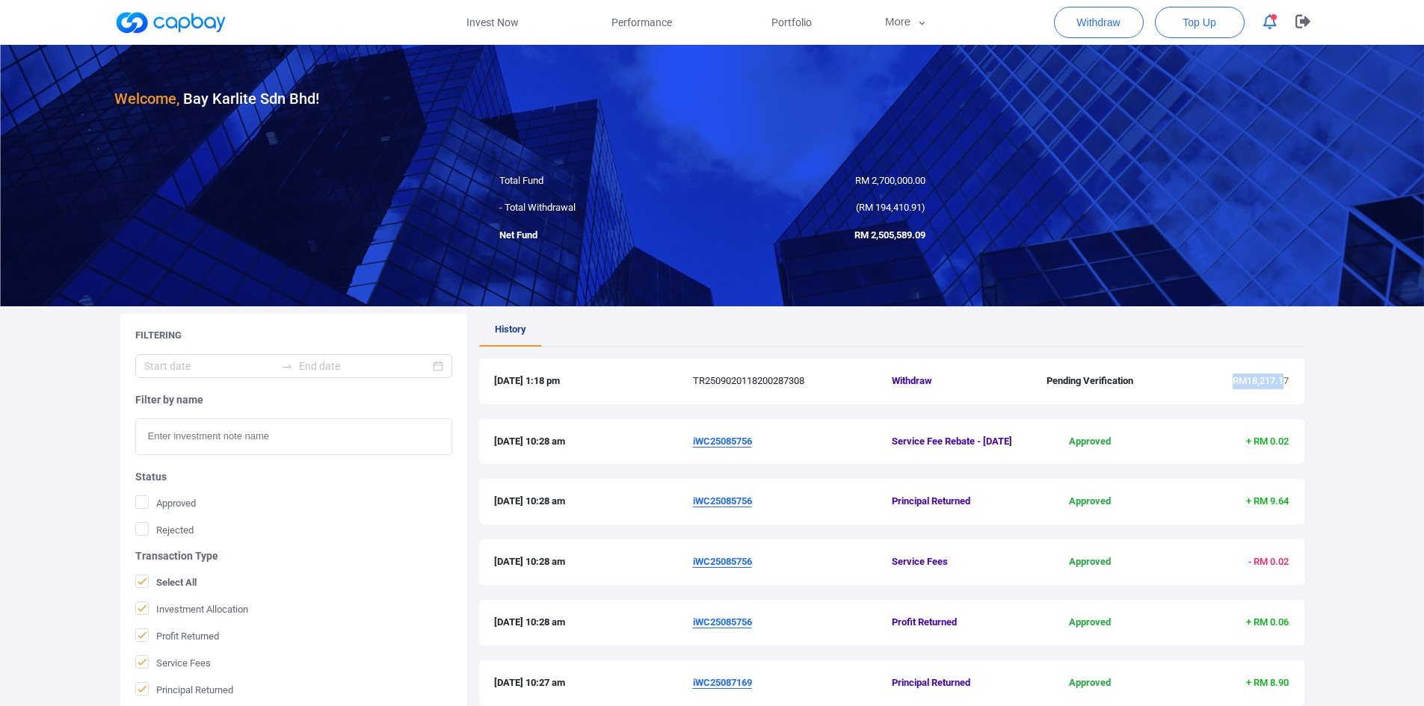
drag, startPoint x: 1232, startPoint y: 380, endPoint x: 1285, endPoint y: 371, distance: 53.8
click at [1285, 371] on div "2 Sep 2025 1:18 pm TR2509020118200287308 Withdraw Pending Verification RM18,217…" at bounding box center [891, 382] width 825 height 46
drag, startPoint x: 1284, startPoint y: 379, endPoint x: 1228, endPoint y: 386, distance: 56.5
click at [1228, 386] on div "2 Sep 2025 1:18 pm TR2509020118200287308 Withdraw Pending Verification RM18,217…" at bounding box center [891, 382] width 825 height 46
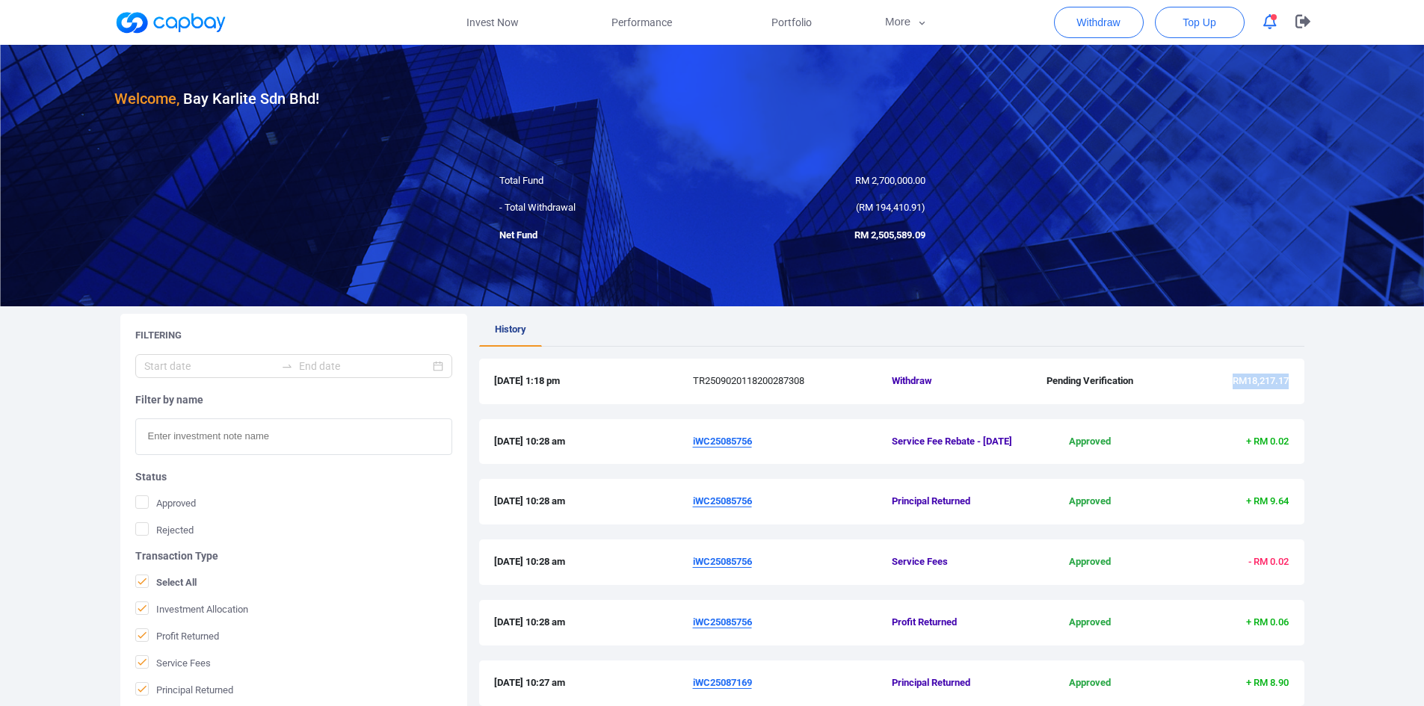
copy span "RM18,217.17"
click at [1316, 25] on button "button" at bounding box center [1302, 22] width 37 height 45
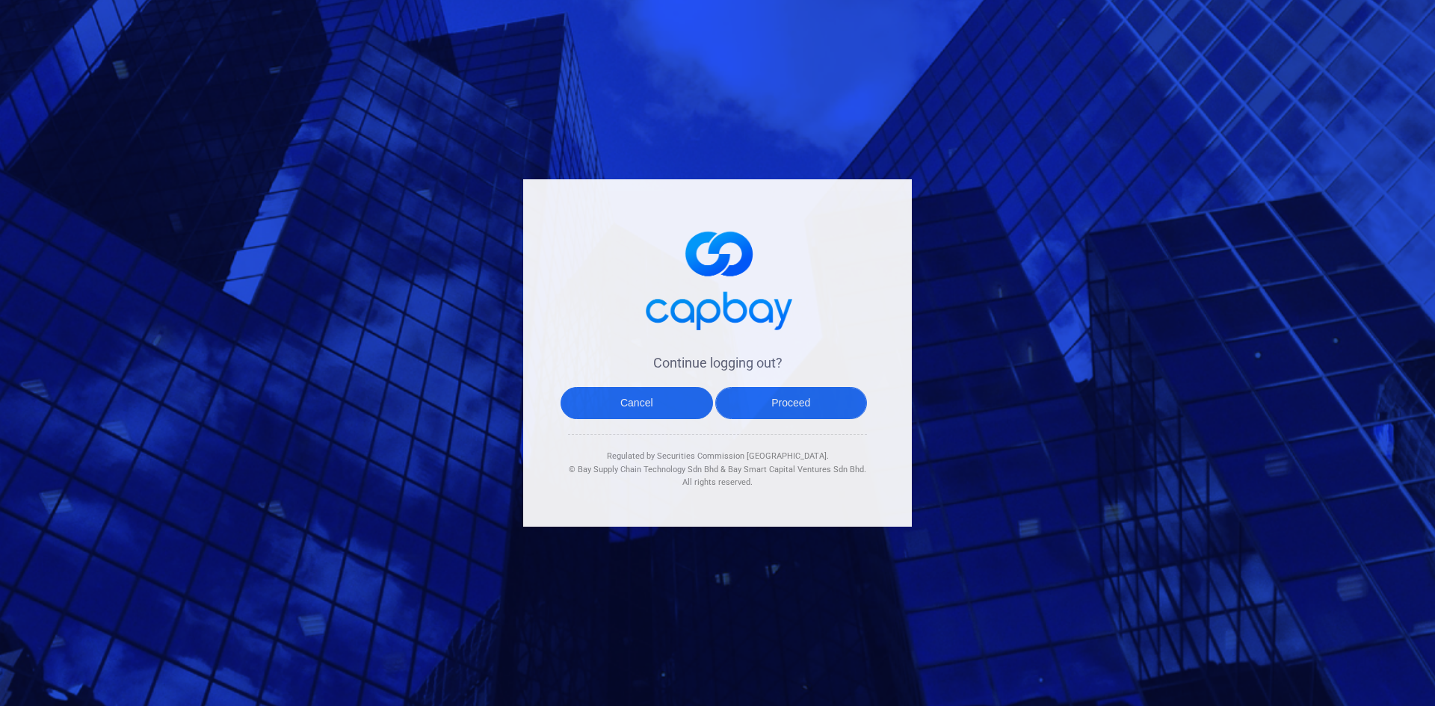
click at [772, 390] on button "Proceed" at bounding box center [791, 403] width 152 height 32
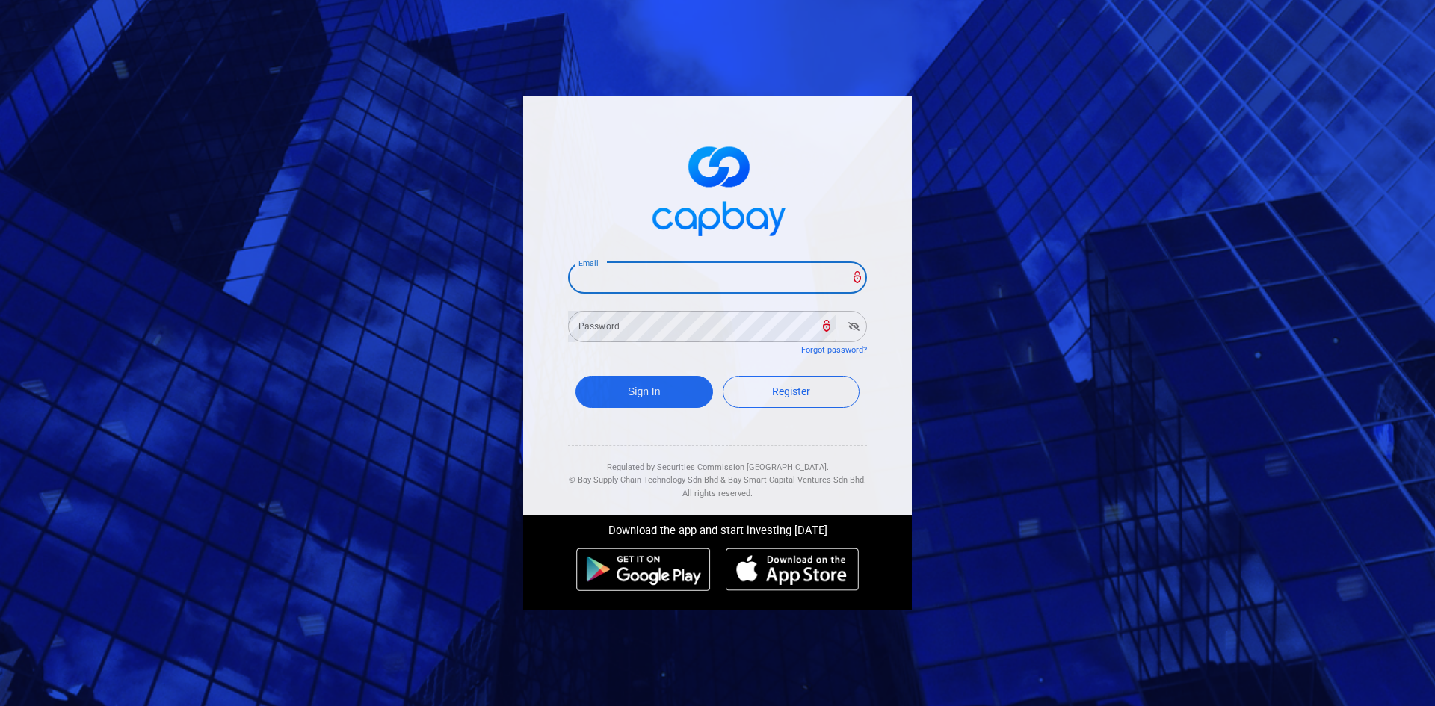
click at [634, 281] on input "Email" at bounding box center [717, 277] width 299 height 31
paste input "sisbp2p@capbay.com"
type input "sisbp2p@capbay.com"
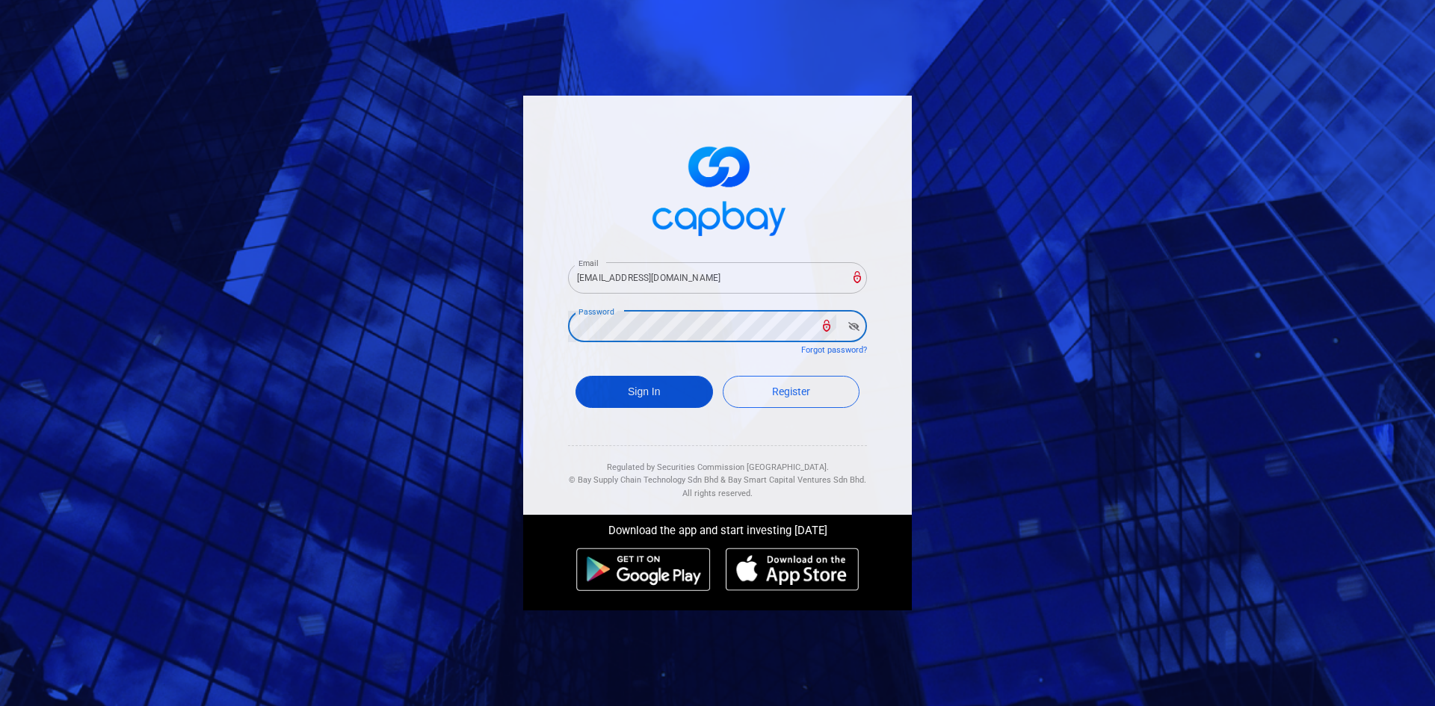
click at [682, 386] on button "Sign In" at bounding box center [644, 392] width 138 height 32
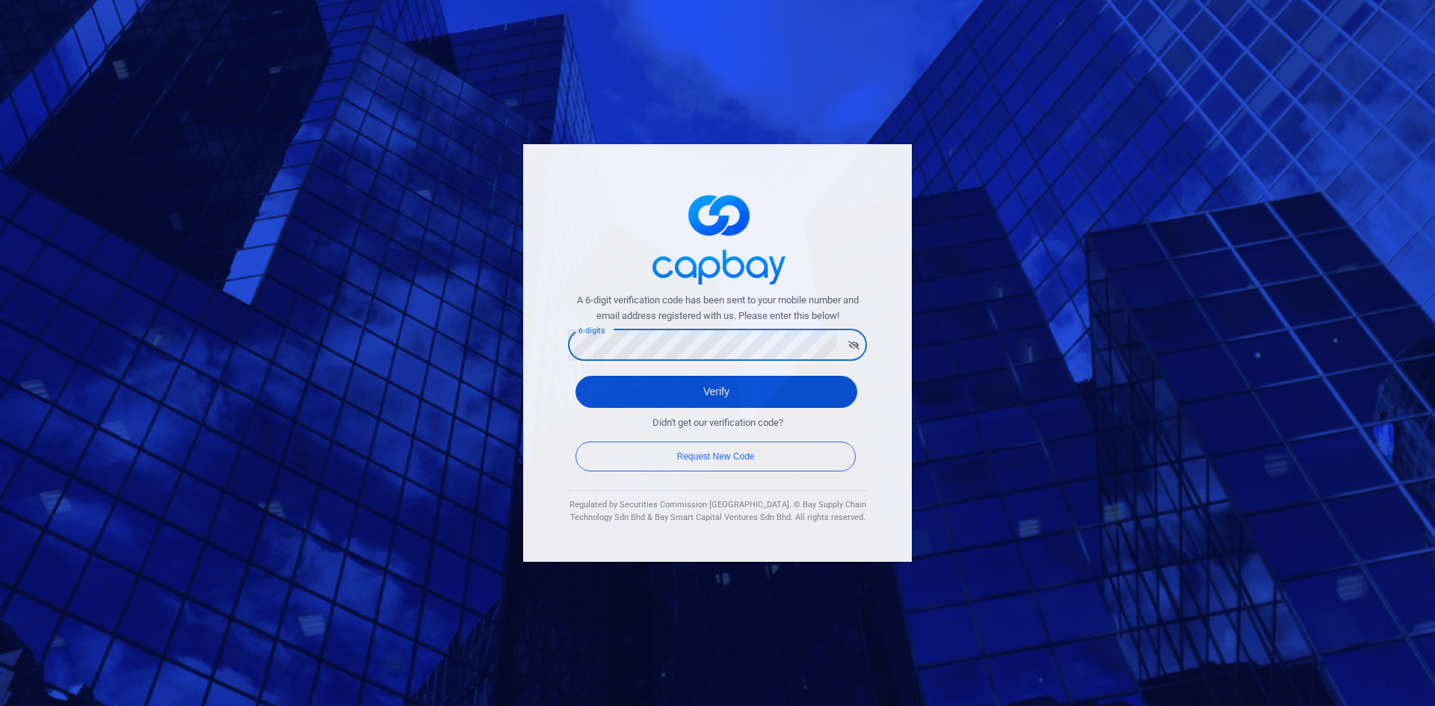
click at [605, 391] on button "Verify" at bounding box center [716, 392] width 282 height 32
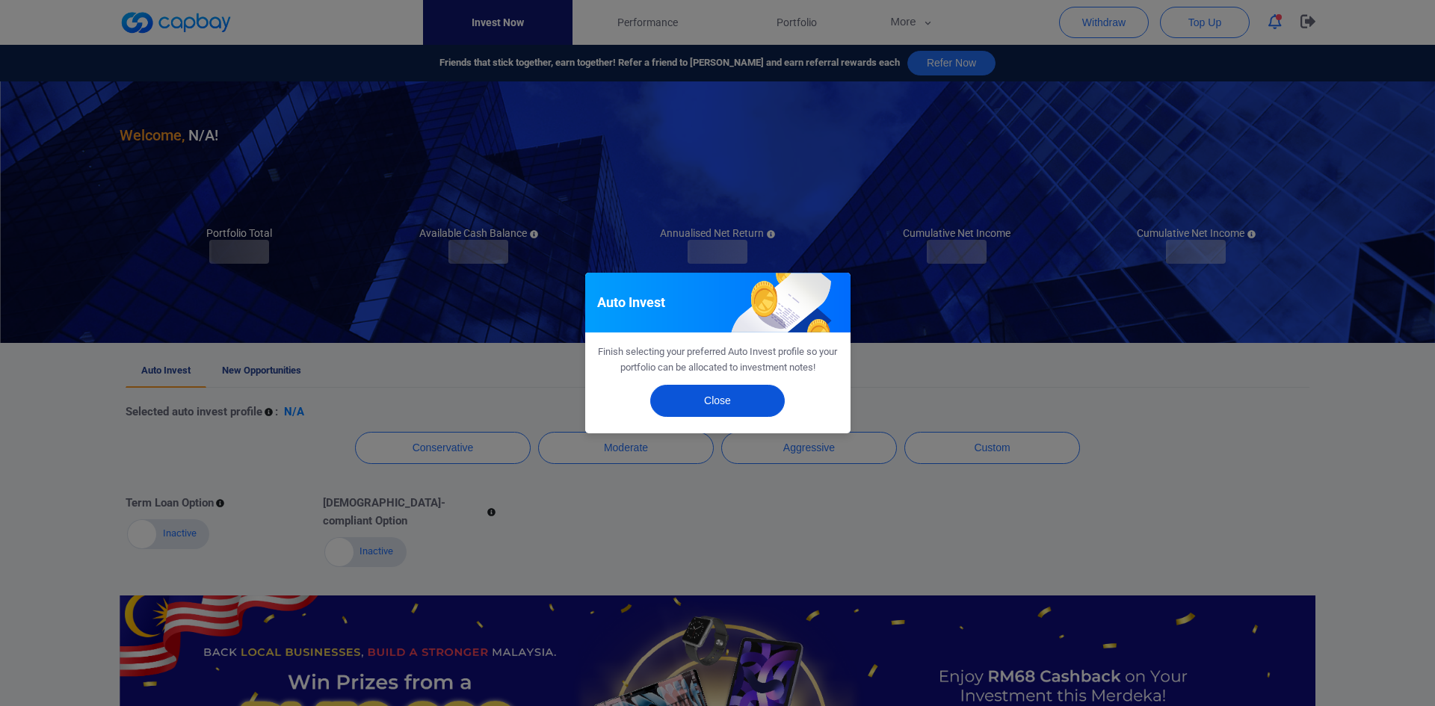
click at [708, 403] on button "Close" at bounding box center [717, 401] width 135 height 32
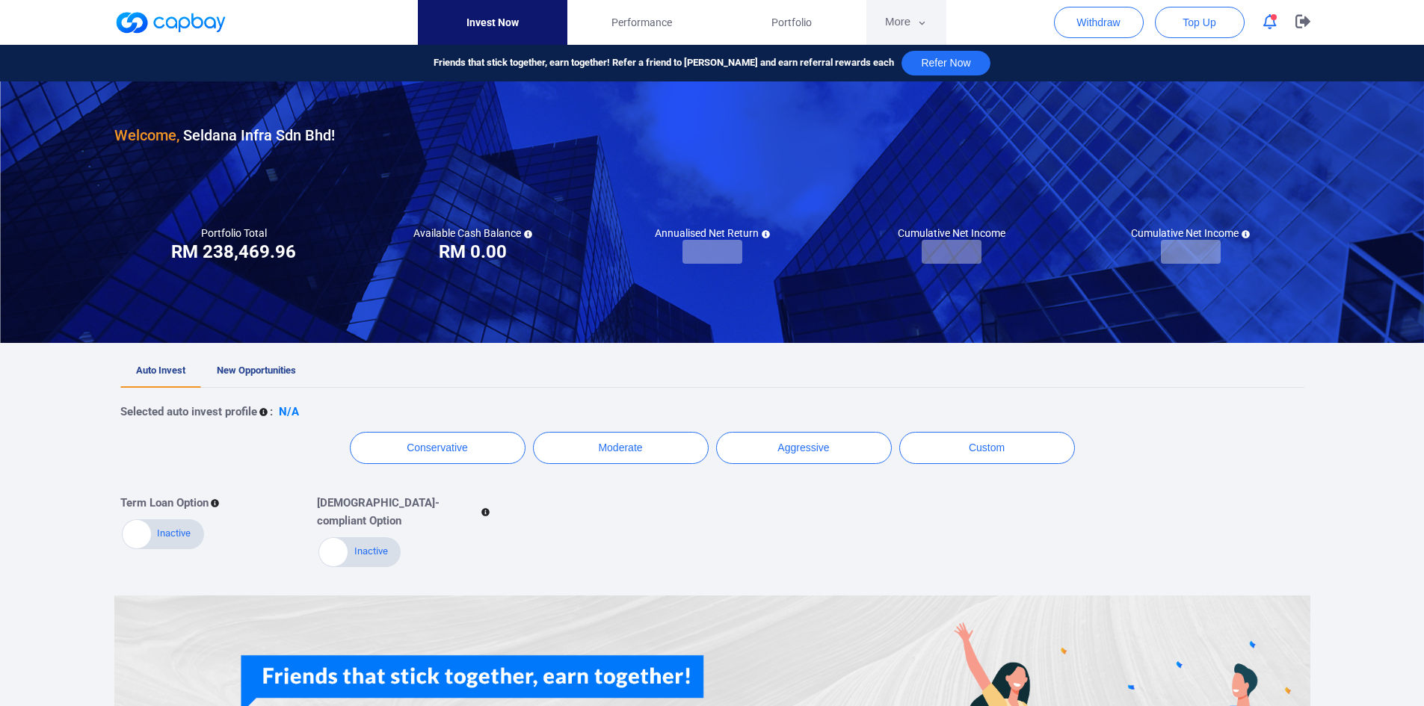
click at [898, 19] on button "More" at bounding box center [906, 22] width 80 height 45
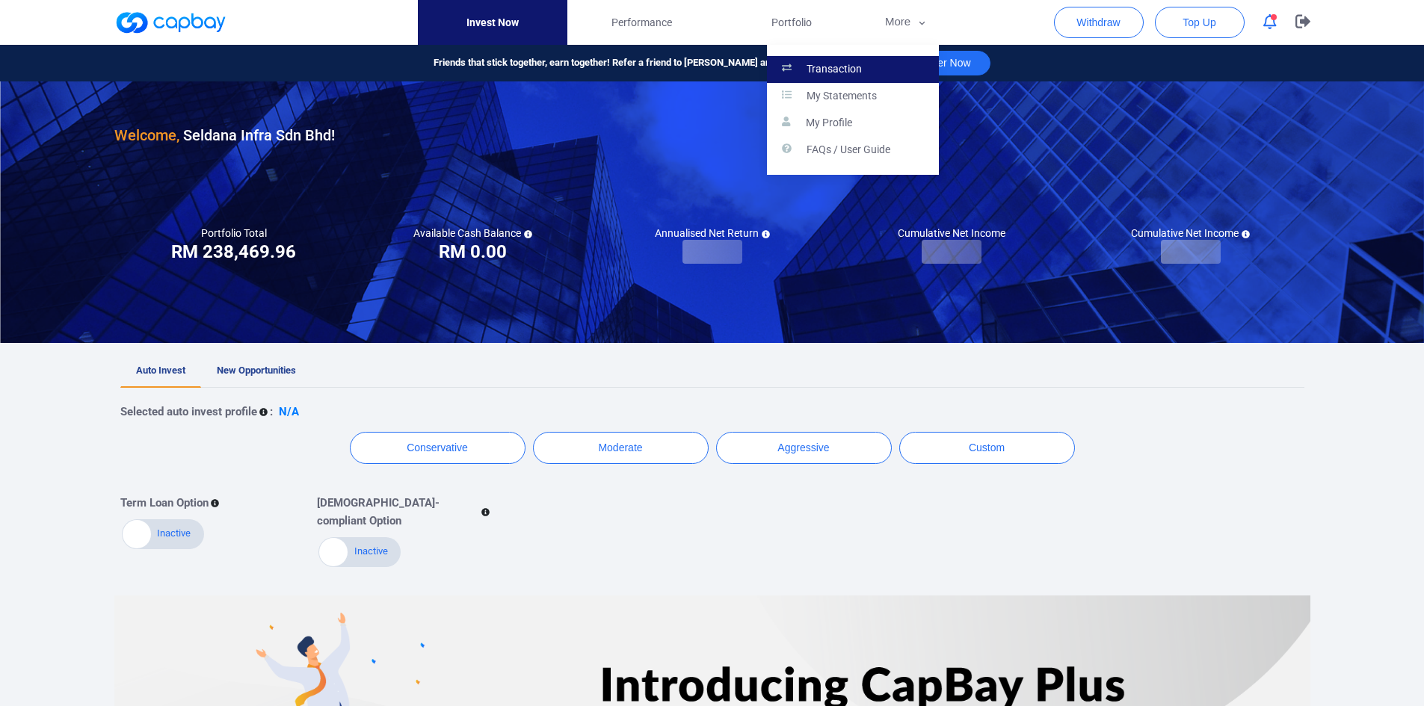
click at [842, 73] on p "Transaction" at bounding box center [833, 69] width 55 height 13
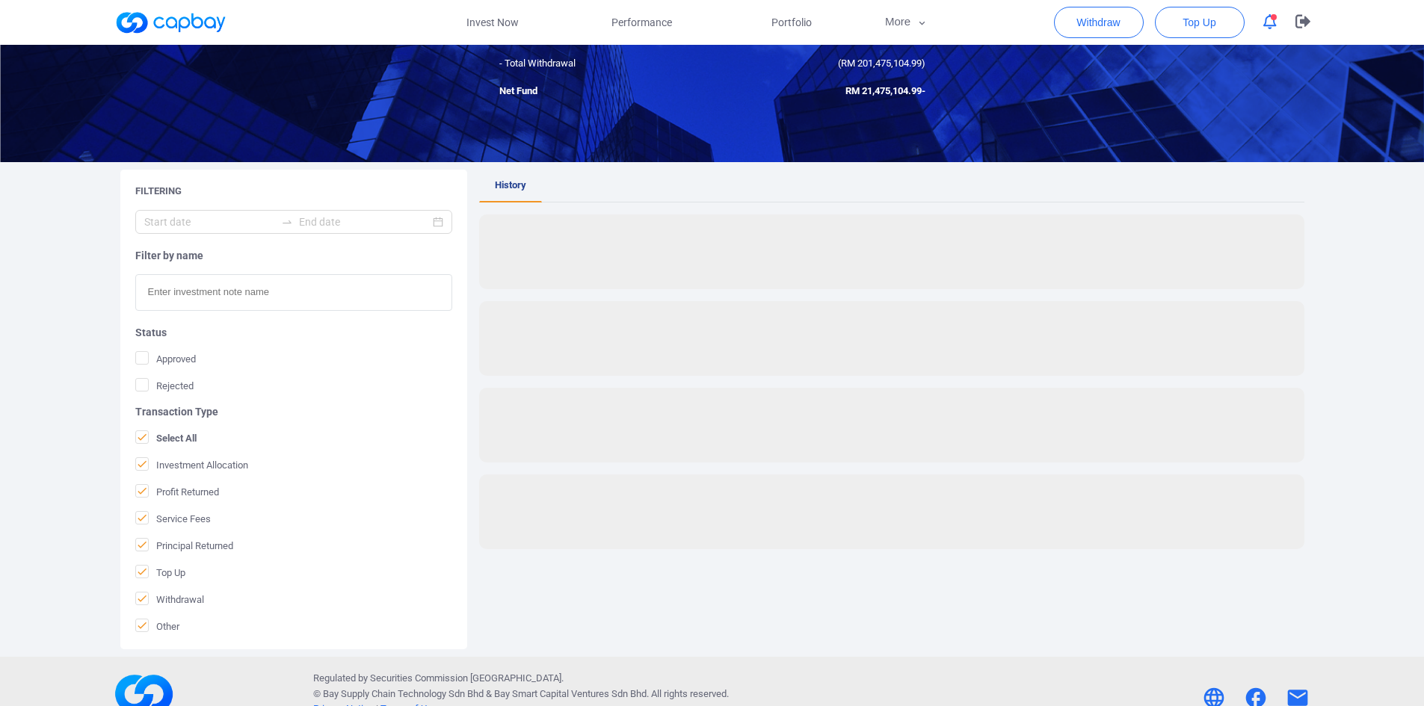
scroll to position [170, 0]
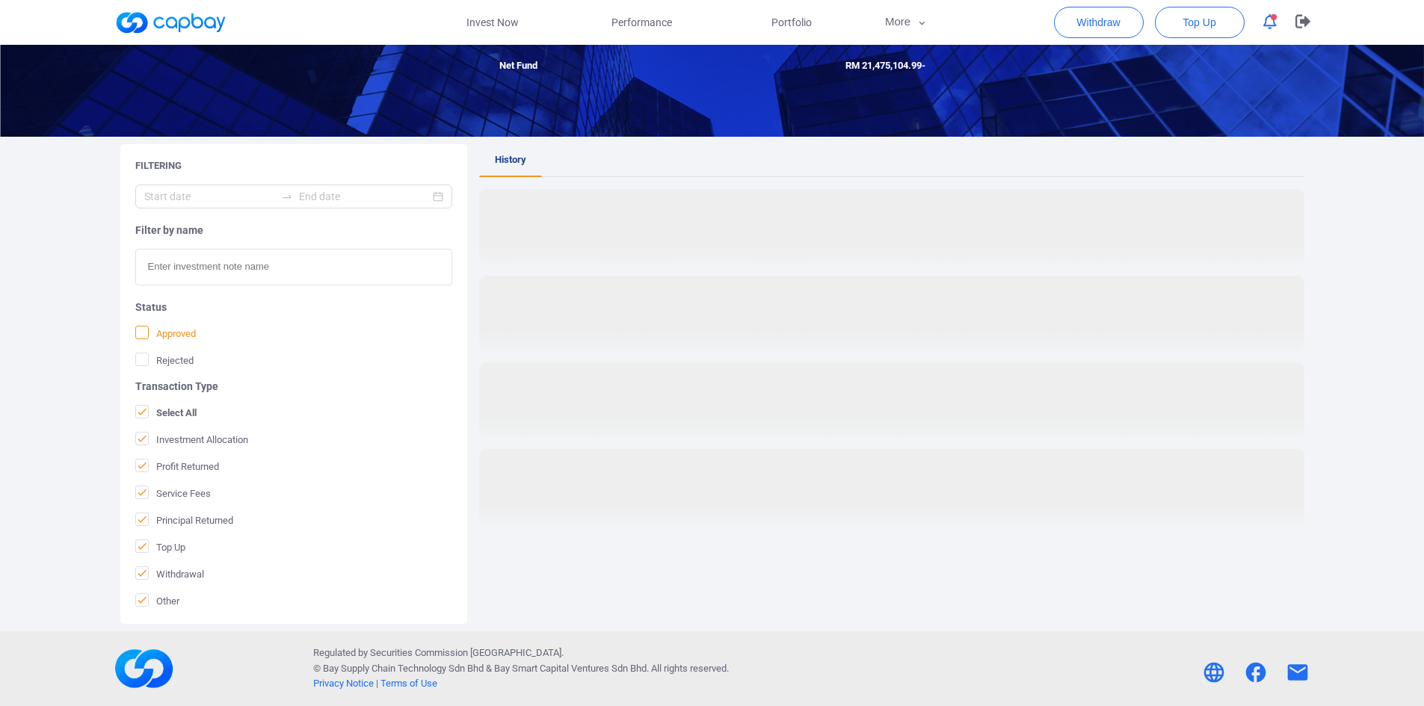
click at [139, 332] on icon at bounding box center [142, 333] width 12 height 12
click at [0, 0] on input "Approved" at bounding box center [0, 0] width 0 height 0
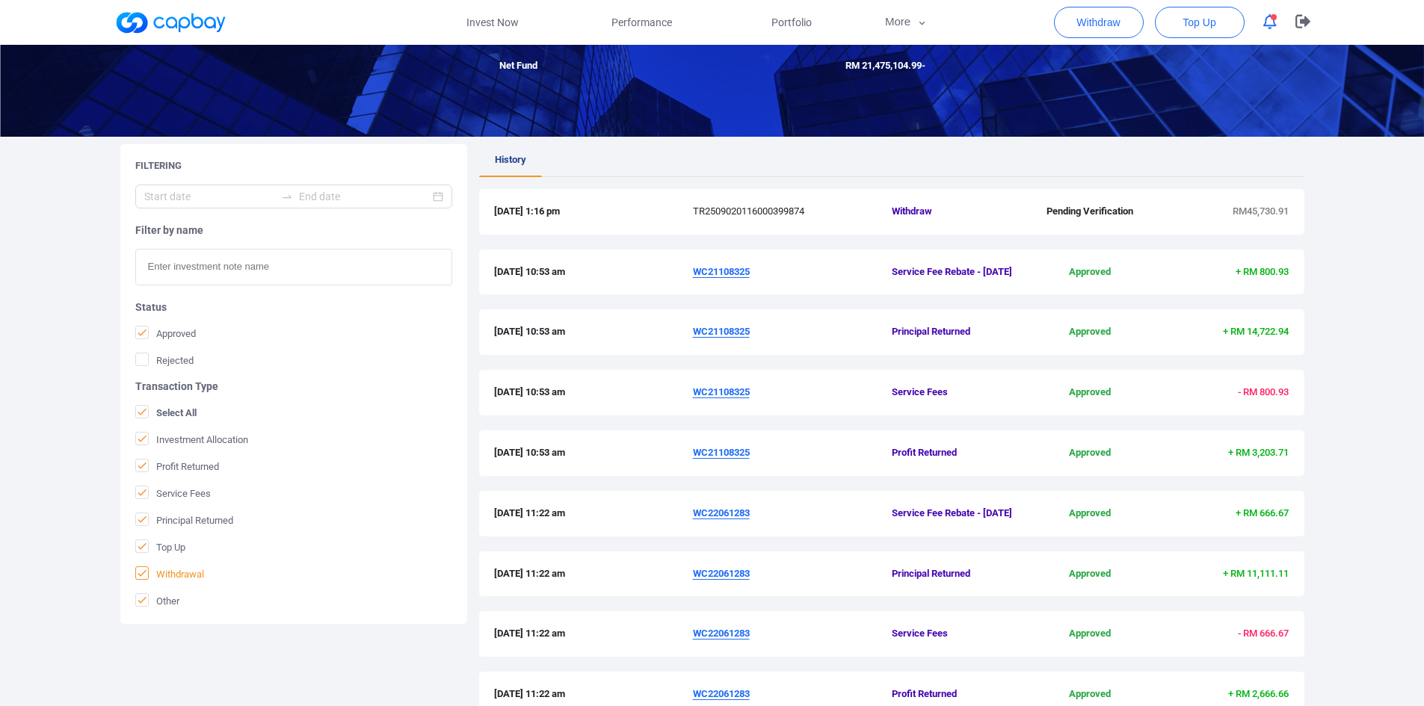
click at [144, 572] on icon at bounding box center [142, 573] width 12 height 12
click at [0, 0] on input "Withdrawal" at bounding box center [0, 0] width 0 height 0
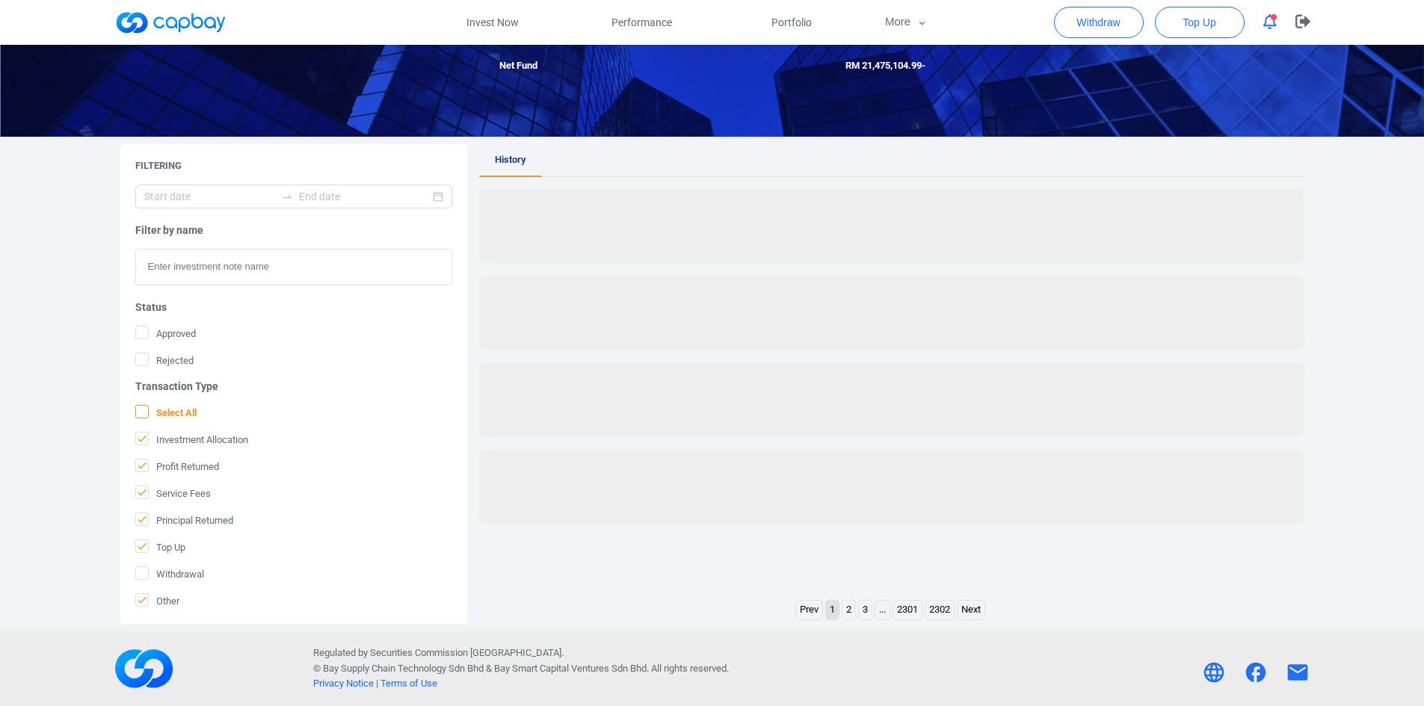
click at [142, 415] on icon at bounding box center [142, 412] width 12 height 12
click at [0, 0] on input "Select All" at bounding box center [0, 0] width 0 height 0
click at [142, 407] on icon at bounding box center [142, 412] width 12 height 12
click at [0, 0] on input "Select All" at bounding box center [0, 0] width 0 height 0
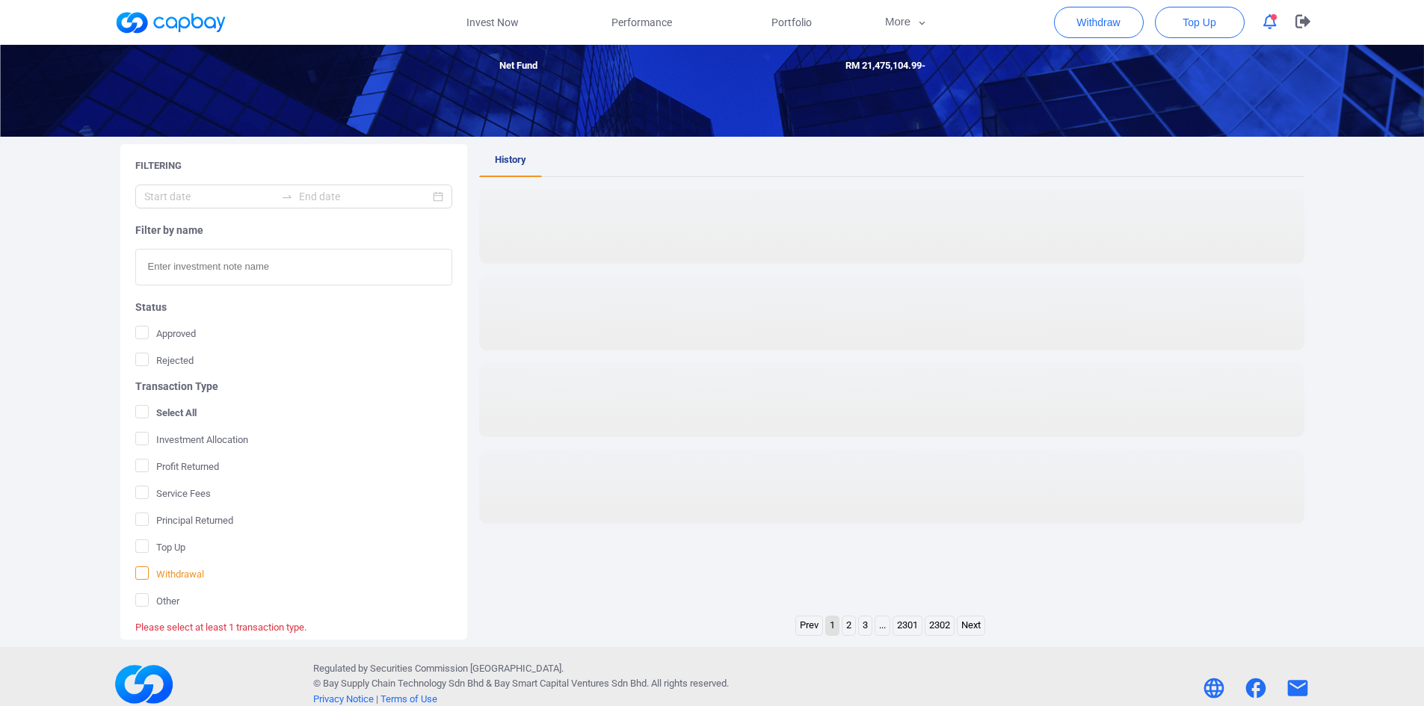
click at [144, 572] on icon at bounding box center [142, 572] width 9 height 7
click at [0, 0] on input "Withdrawal" at bounding box center [0, 0] width 0 height 0
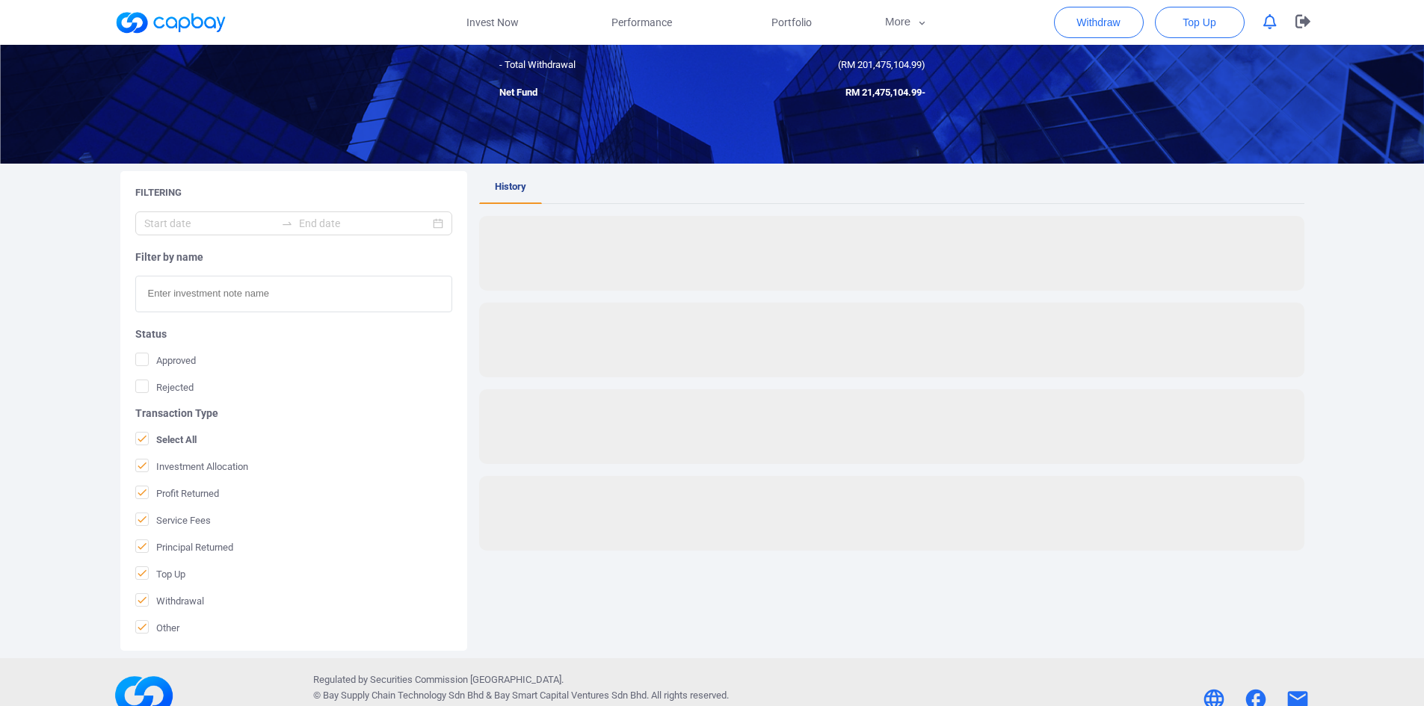
scroll to position [170, 0]
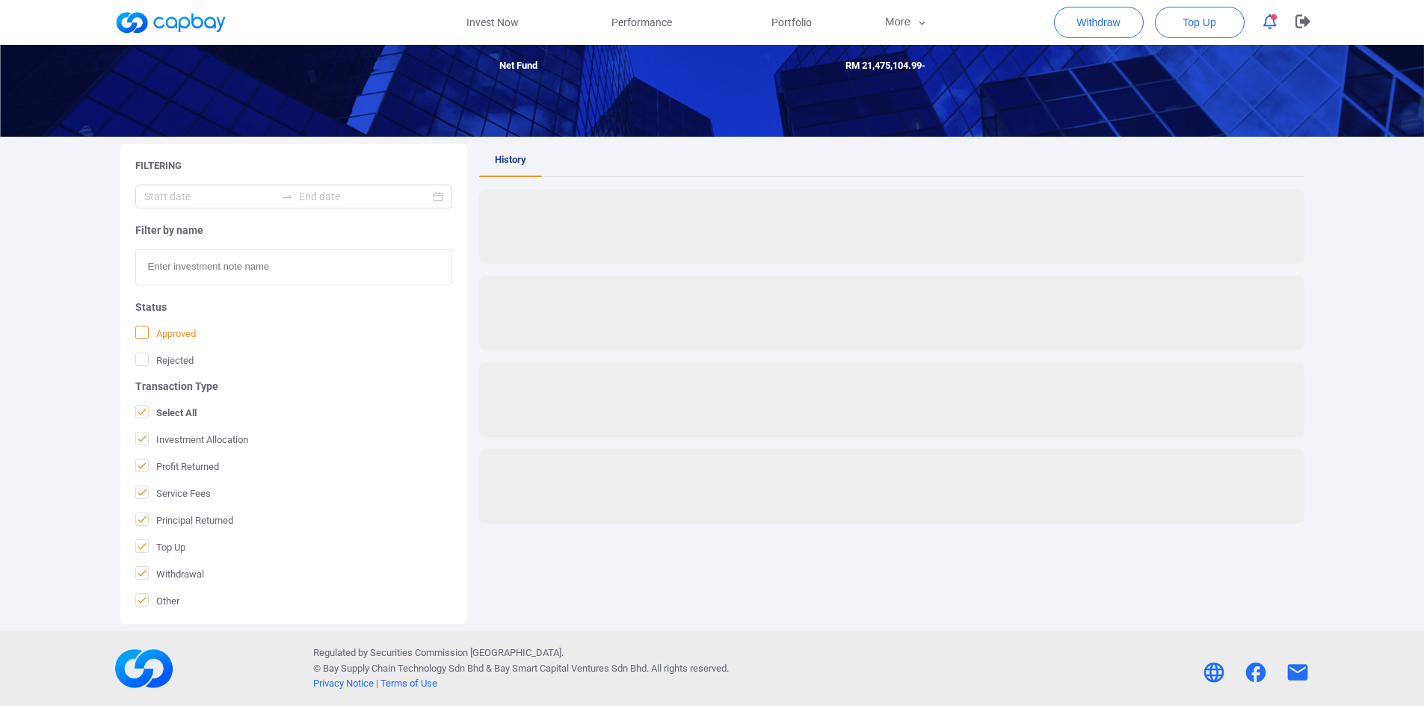
click at [144, 331] on icon at bounding box center [142, 332] width 9 height 7
click at [0, 0] on input "Approved" at bounding box center [0, 0] width 0 height 0
click at [141, 413] on icon at bounding box center [142, 411] width 9 height 7
click at [0, 0] on input "Select All" at bounding box center [0, 0] width 0 height 0
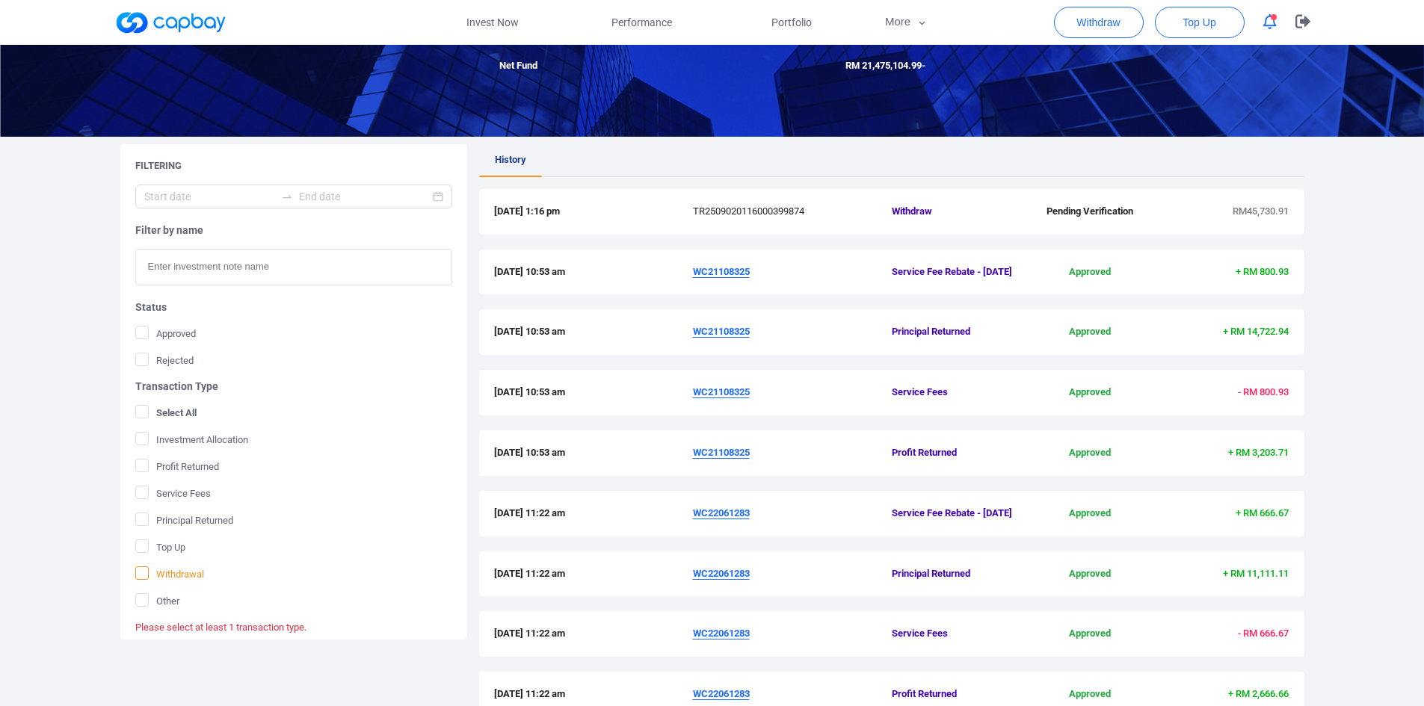
click at [139, 578] on icon at bounding box center [142, 573] width 12 height 12
click at [0, 0] on input "Withdrawal" at bounding box center [0, 0] width 0 height 0
